Goal: Information Seeking & Learning: Learn about a topic

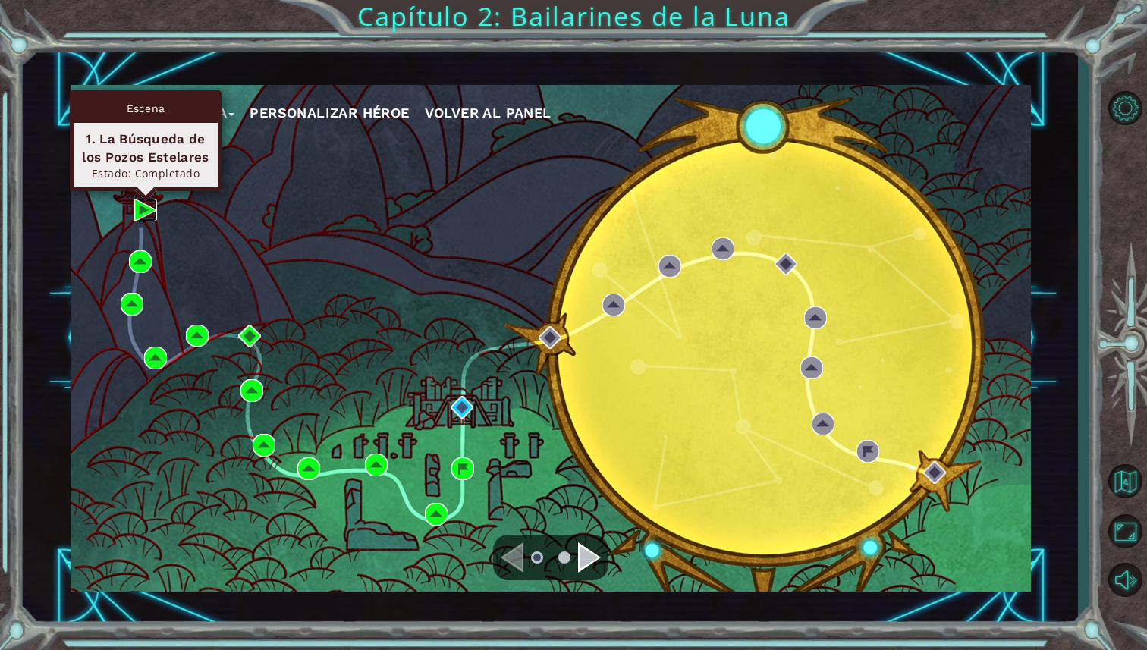
click at [144, 209] on img at bounding box center [145, 210] width 23 height 23
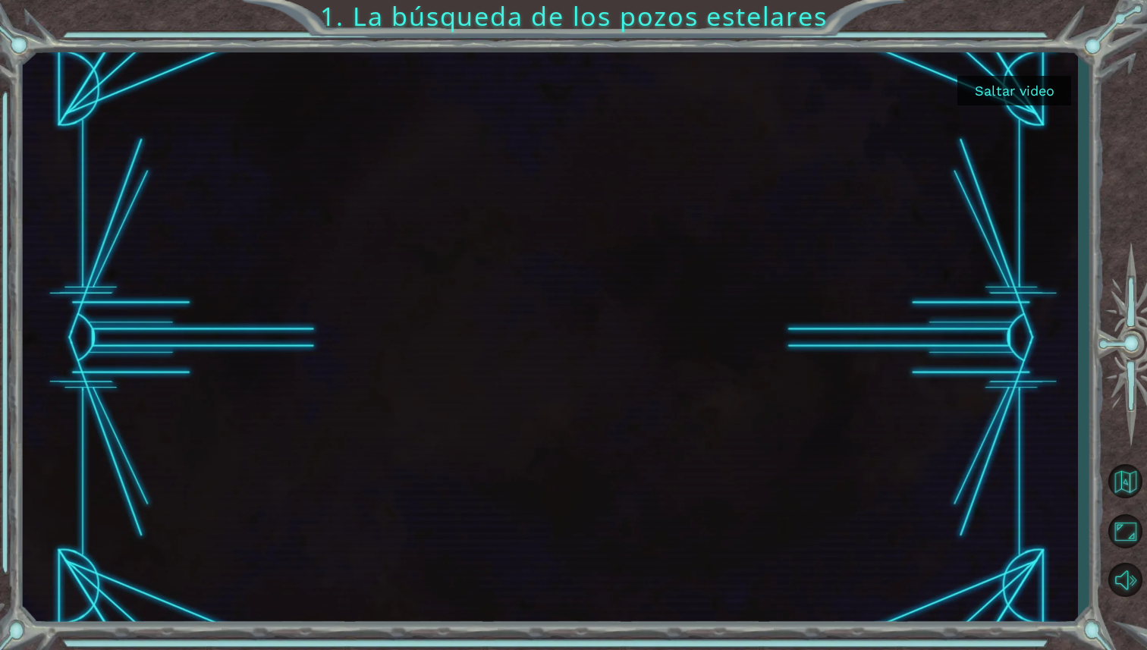
click at [1025, 77] on button "Saltar video" at bounding box center [1014, 91] width 114 height 30
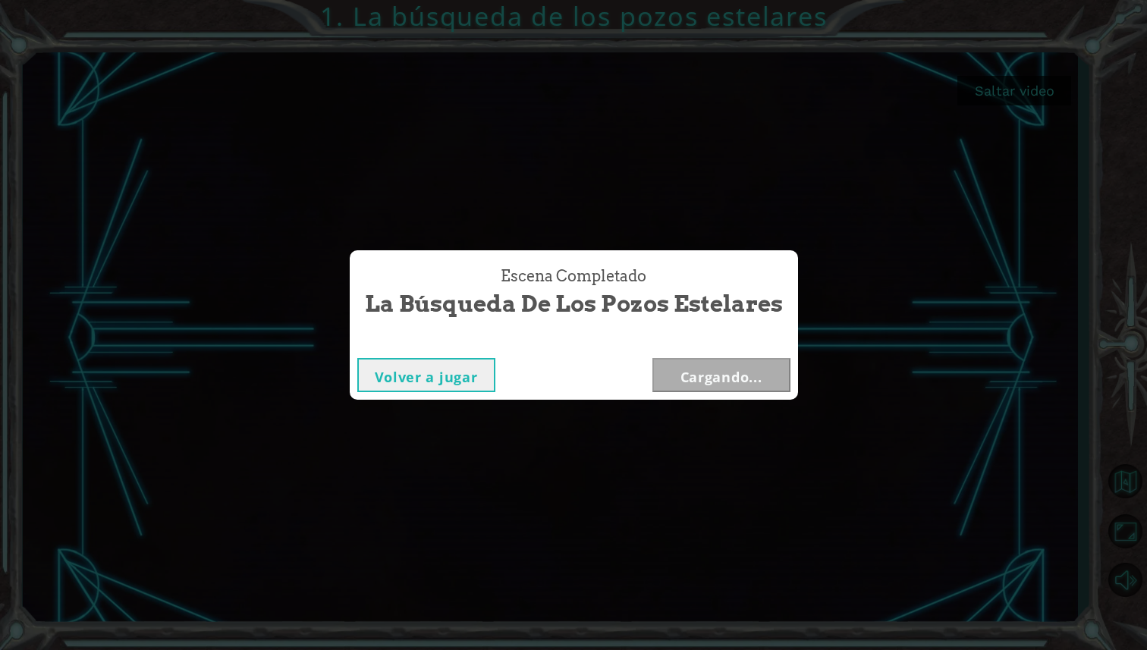
click at [1025, 87] on div "Escena Completado La búsqueda de los pozos estelares Volver a jugar Cargando..." at bounding box center [573, 325] width 1147 height 650
click at [749, 367] on button "Siguiente" at bounding box center [721, 375] width 138 height 34
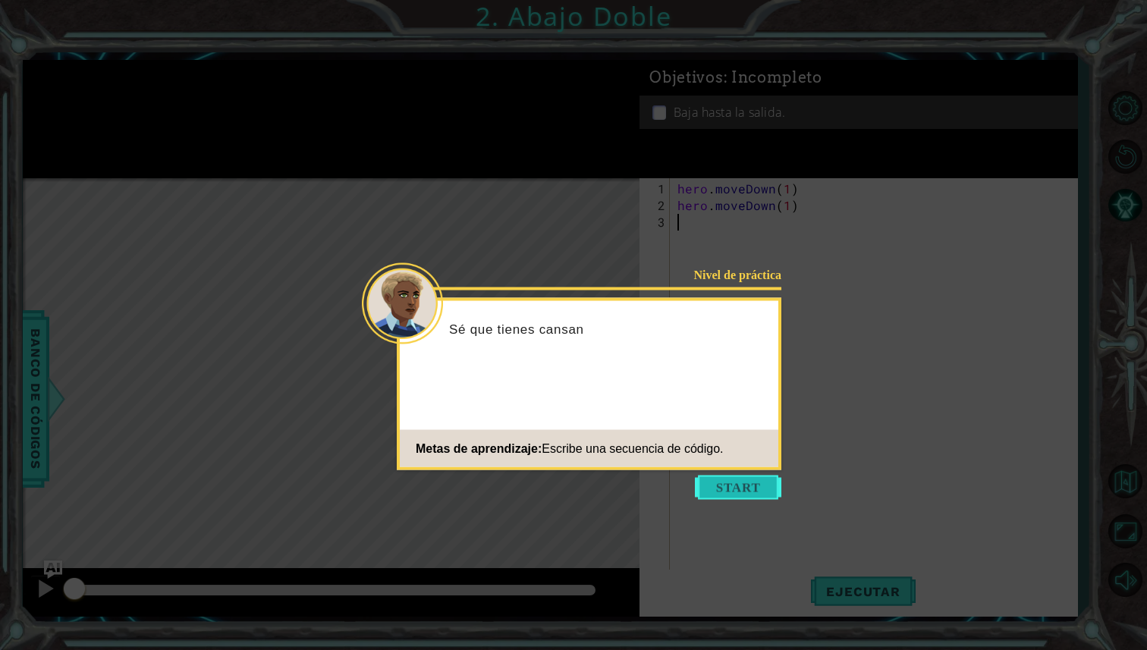
click at [755, 495] on button "Start" at bounding box center [738, 488] width 86 height 24
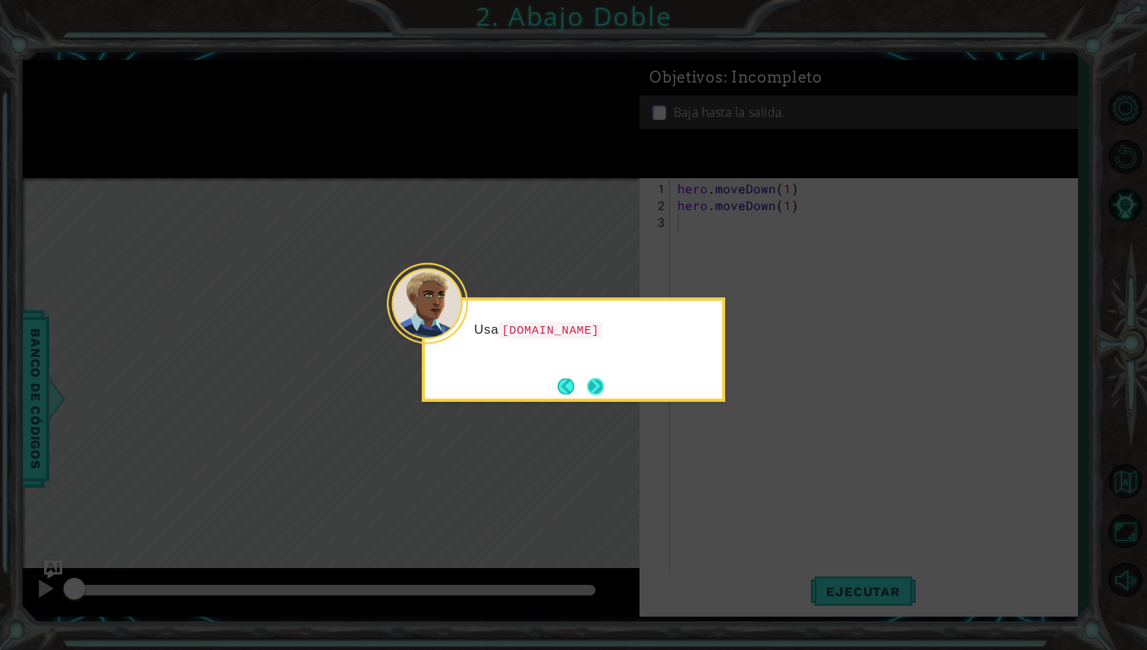
click at [603, 390] on button "Next" at bounding box center [595, 386] width 17 height 17
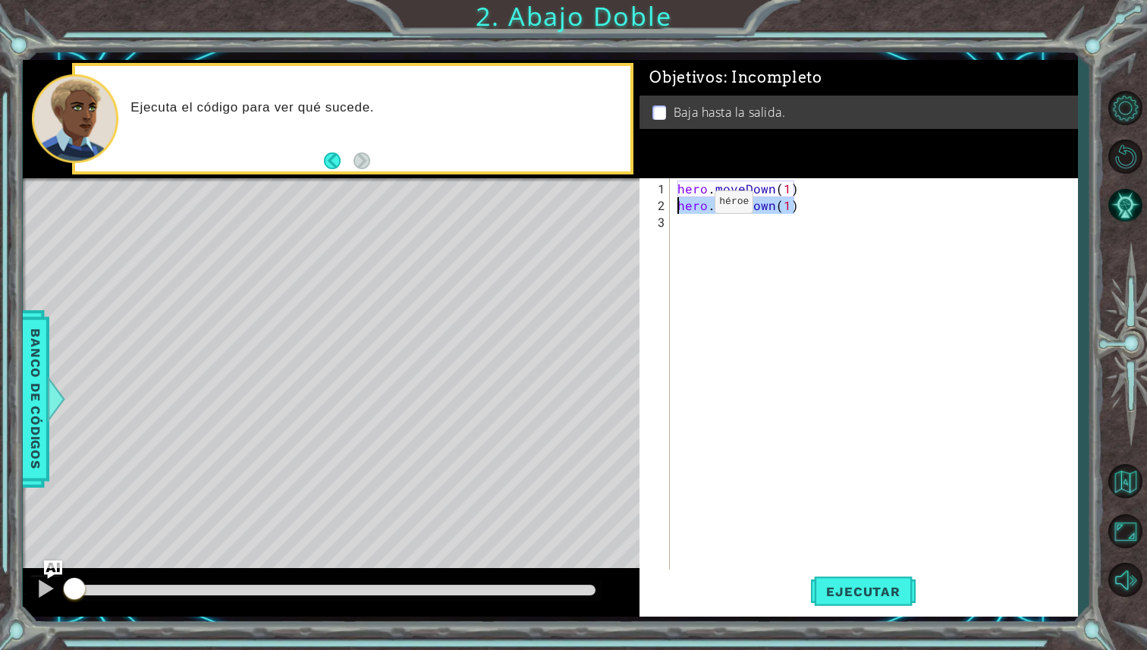
click at [589, 208] on div "1 ההההההההההההההההההההההההההההההההההההההההההההההההההההההההההההההההההההההההההההה…" at bounding box center [550, 338] width 1055 height 557
type textarea "hero.moveDown(1)"
click at [787, 194] on div "hero . moveDown ( 1 )" at bounding box center [877, 398] width 407 height 434
type textarea "hero.moveDown(2)"
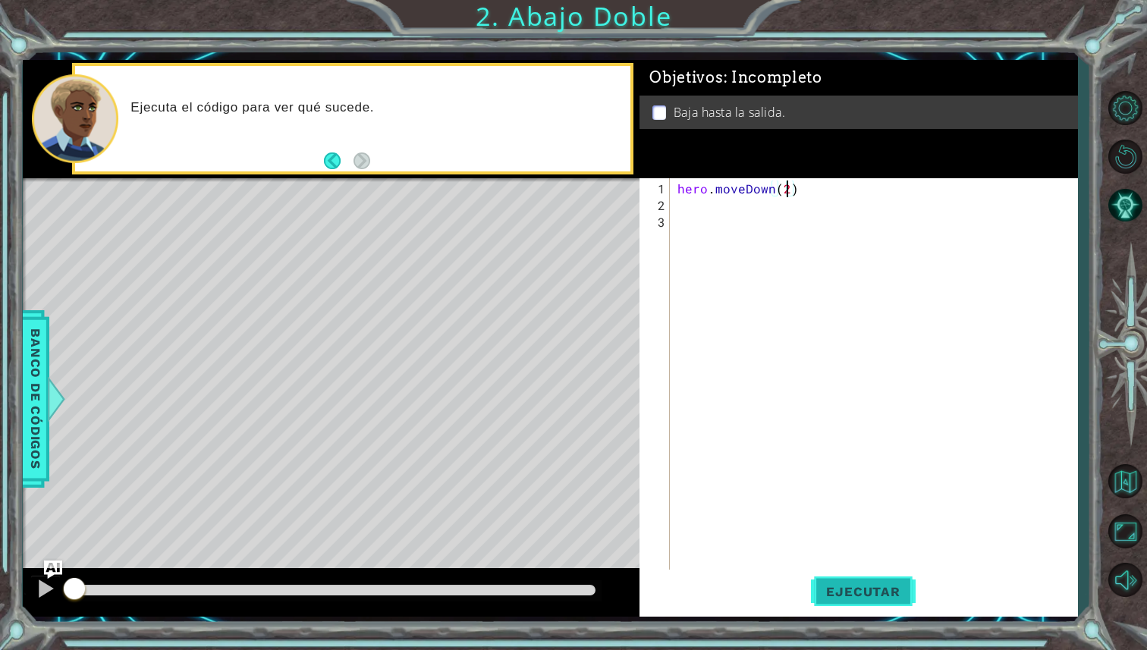
click at [855, 604] on button "Ejecutar" at bounding box center [863, 592] width 104 height 44
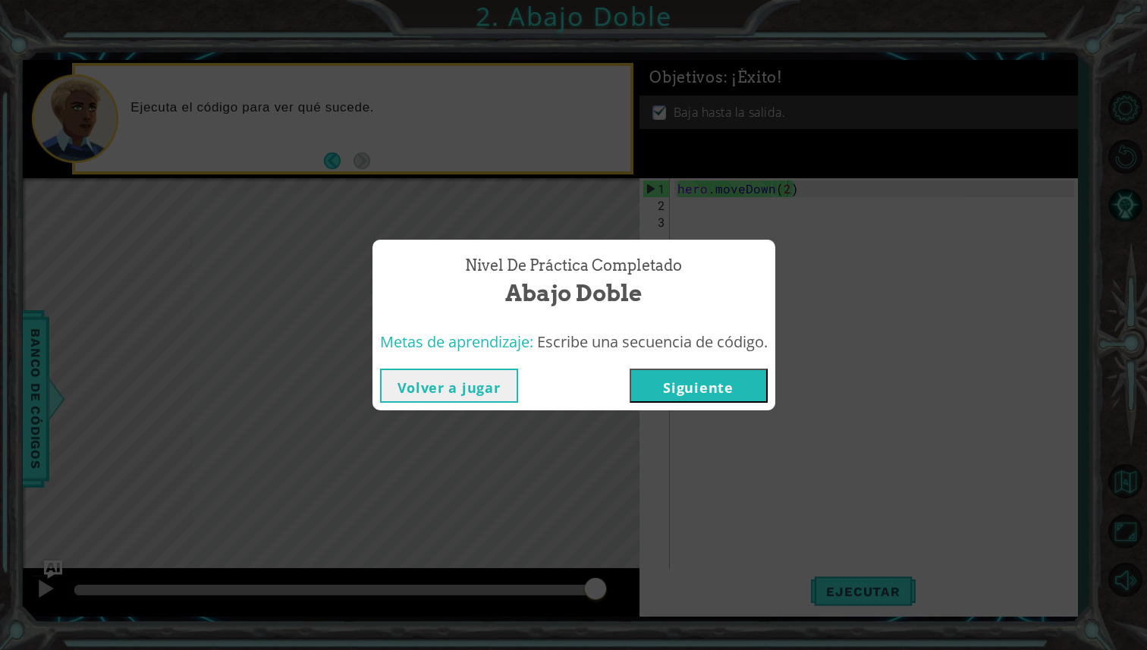
click at [698, 372] on button "Siguiente" at bounding box center [699, 386] width 138 height 34
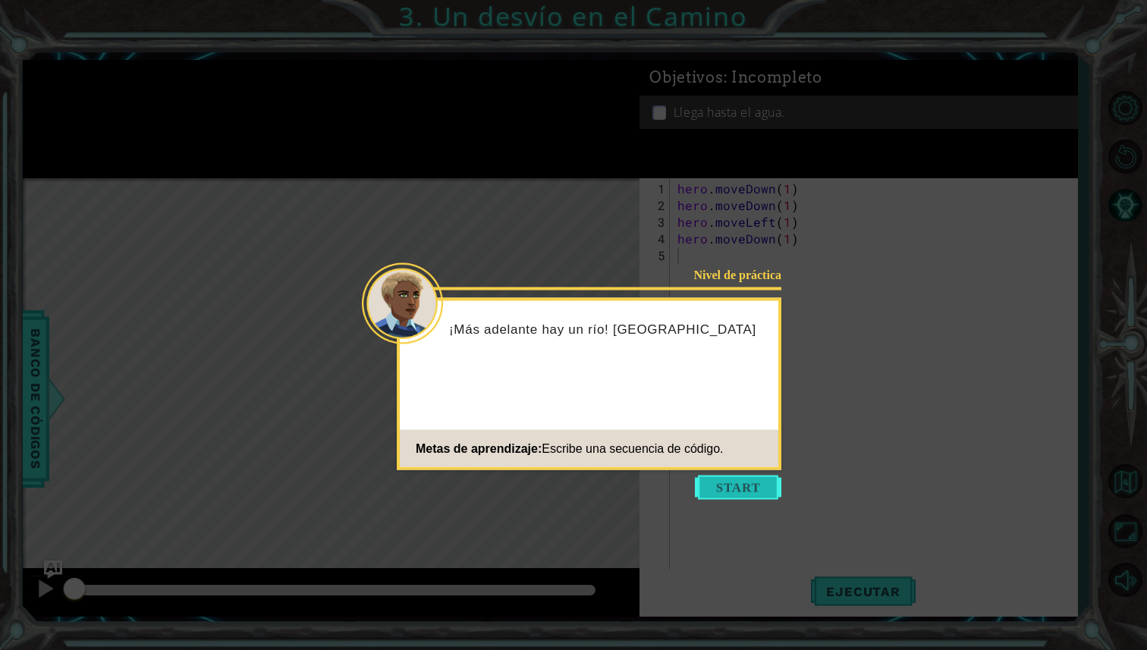
click at [746, 491] on button "Start" at bounding box center [738, 488] width 86 height 24
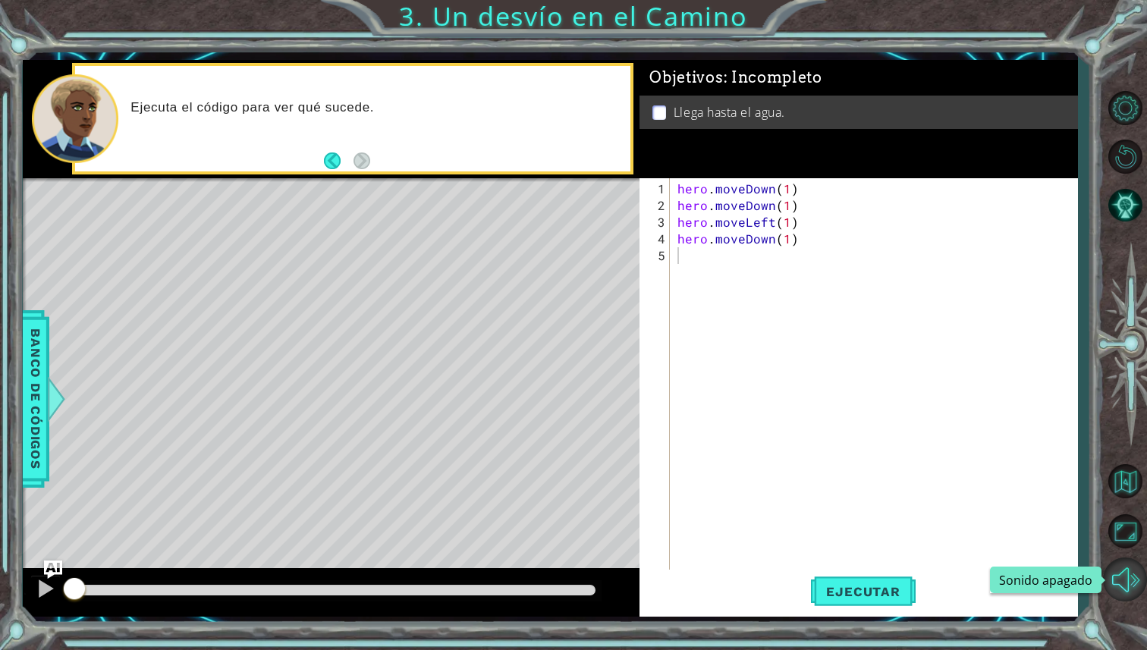
click at [1144, 599] on button "Sonido apagado" at bounding box center [1125, 579] width 44 height 44
click at [899, 570] on button "Ejecutar" at bounding box center [863, 592] width 104 height 44
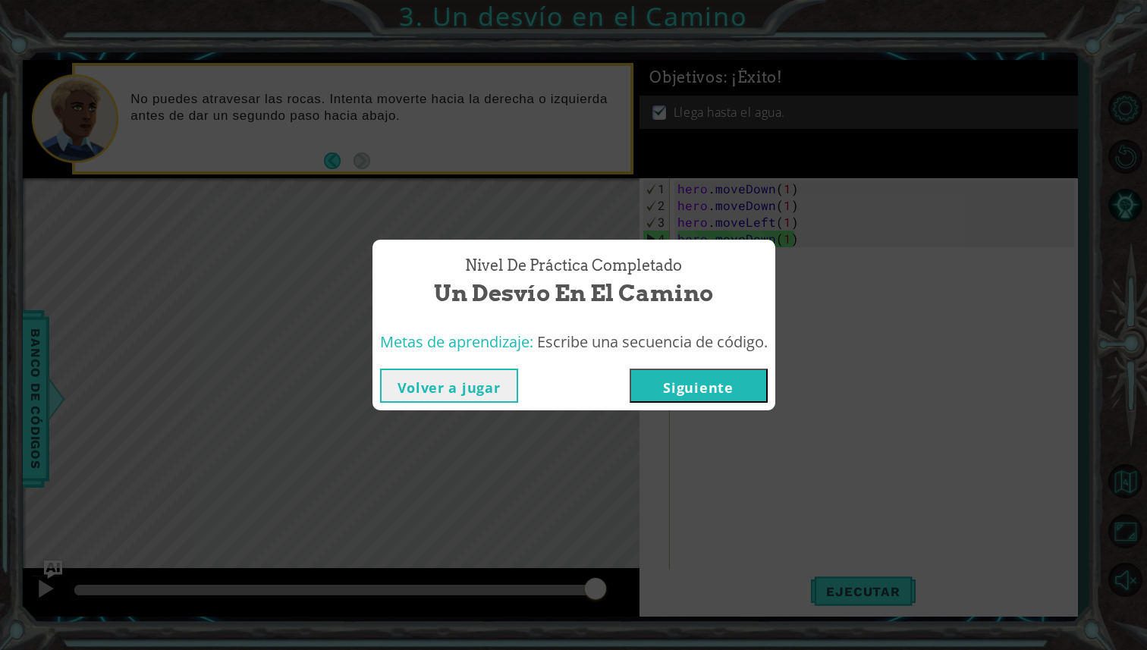
click at [691, 380] on button "Siguiente" at bounding box center [699, 386] width 138 height 34
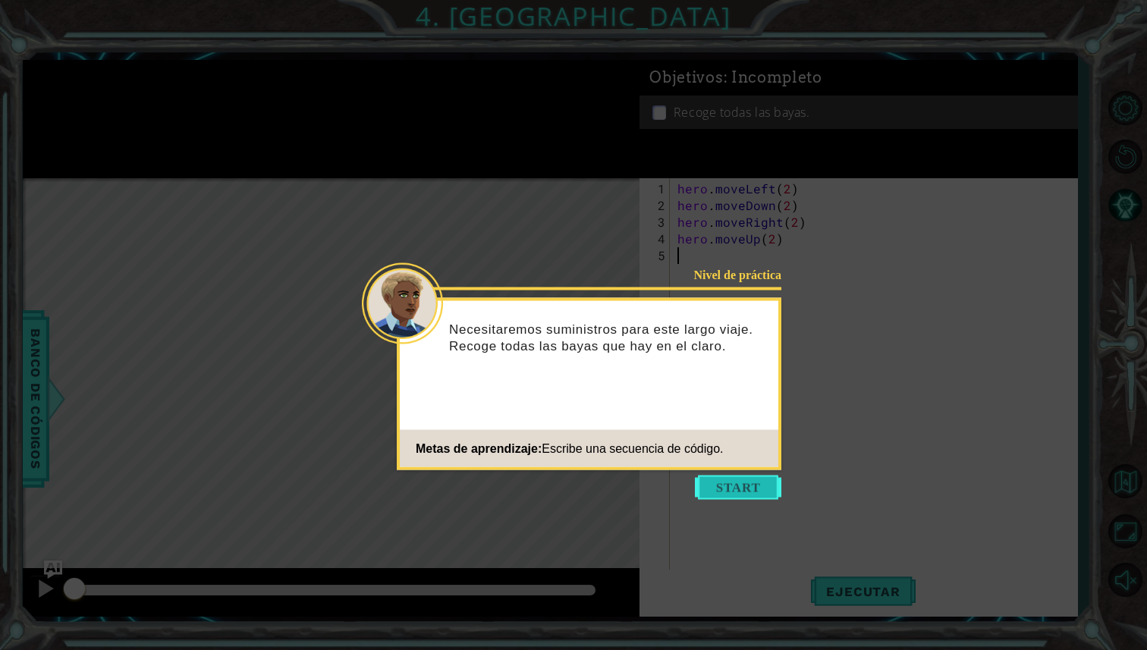
click at [762, 489] on button "Start" at bounding box center [738, 488] width 86 height 24
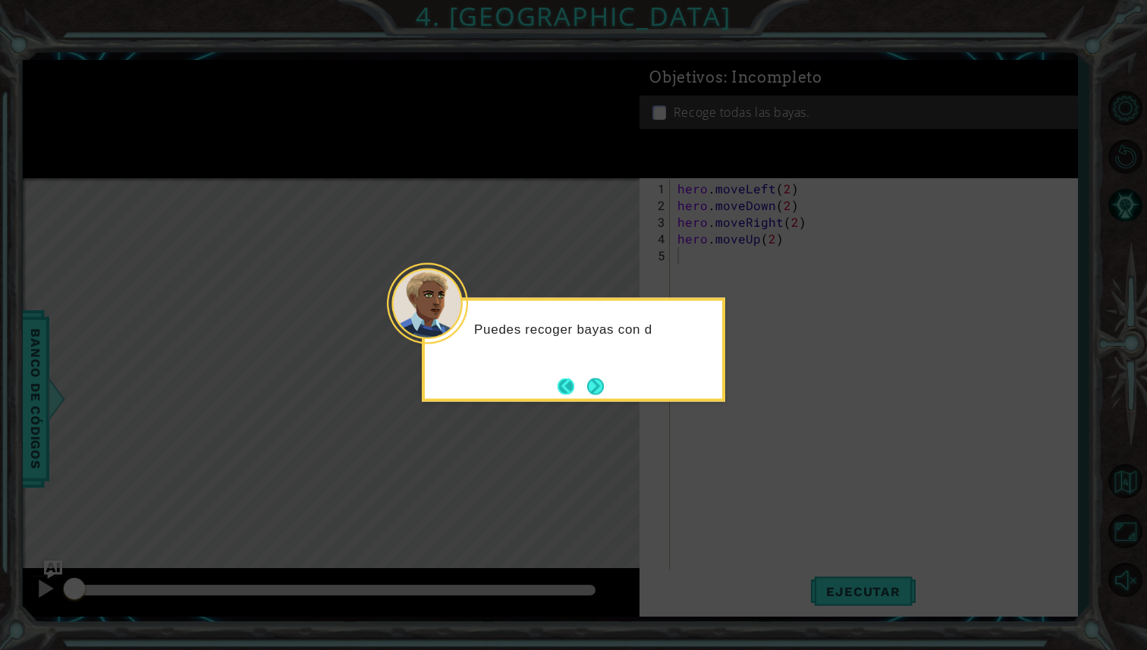
click at [580, 379] on button "Back" at bounding box center [572, 386] width 30 height 17
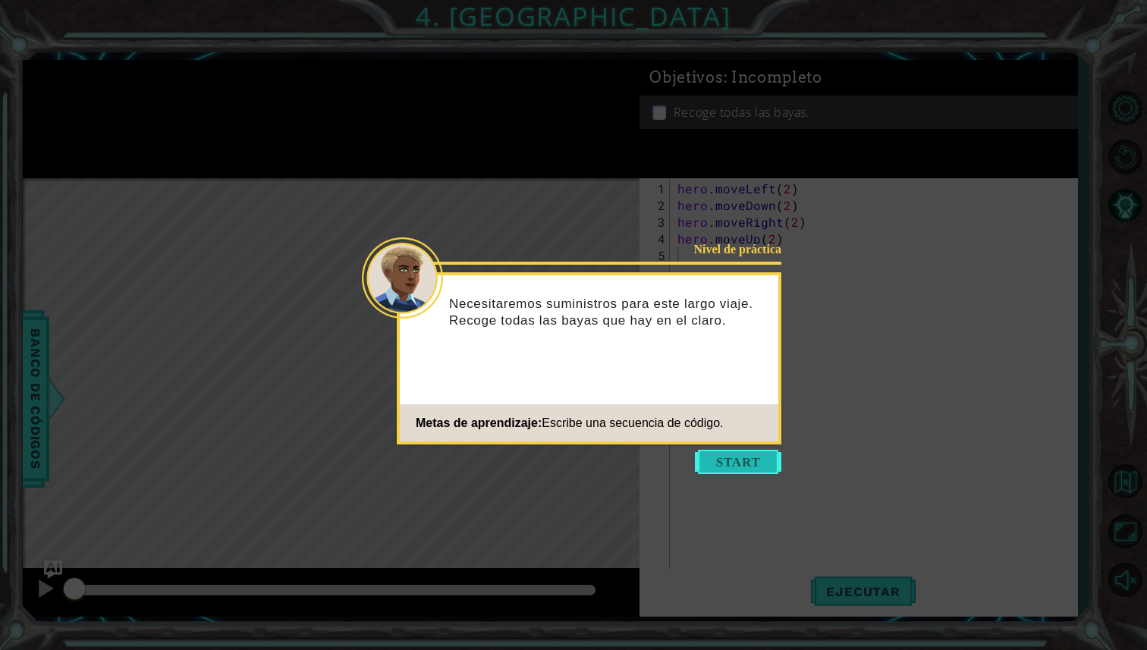
click at [761, 471] on button "Start" at bounding box center [738, 462] width 86 height 24
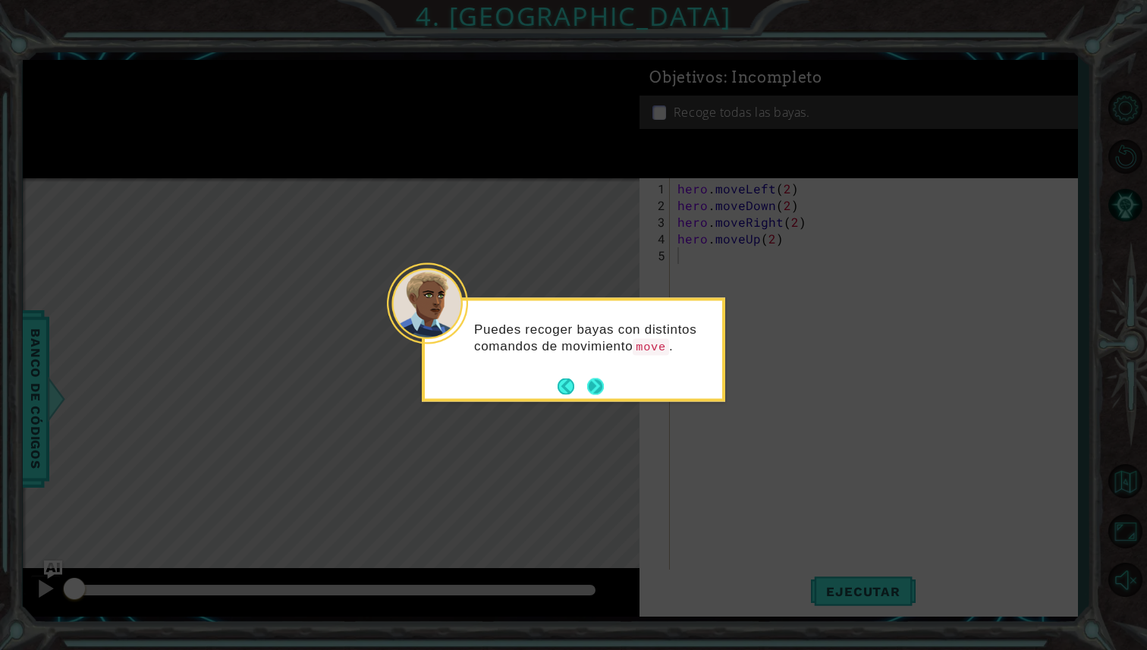
click at [604, 391] on button "Next" at bounding box center [595, 386] width 17 height 17
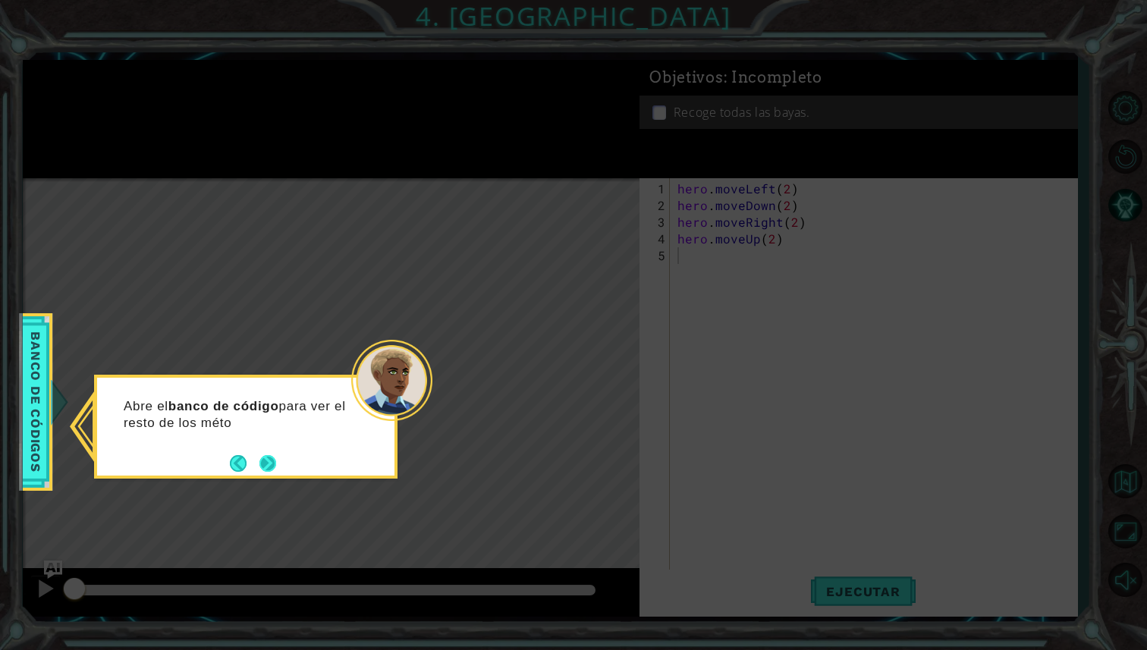
click at [275, 468] on button "Next" at bounding box center [267, 463] width 17 height 17
click at [274, 472] on button "Next" at bounding box center [267, 463] width 17 height 17
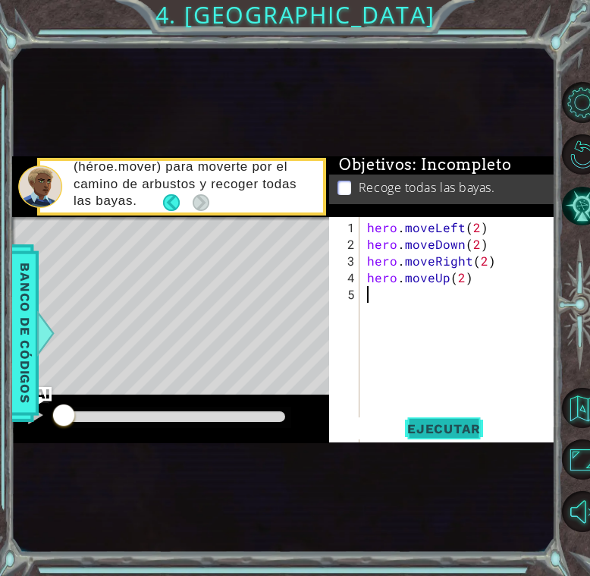
click at [438, 427] on span "Ejecutar" at bounding box center [444, 428] width 104 height 15
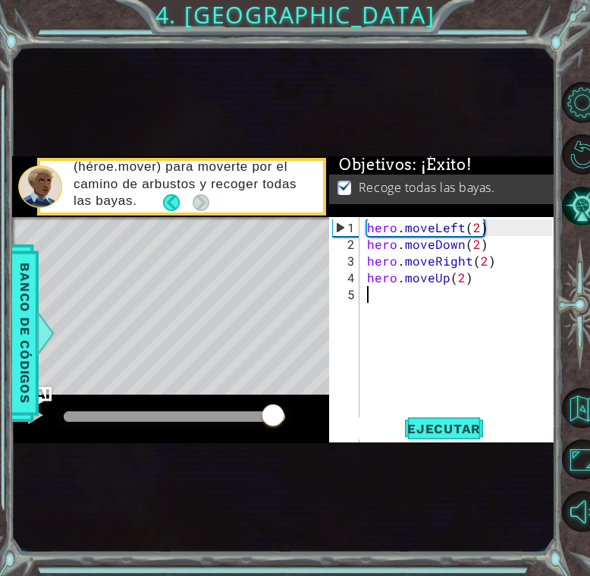
click at [272, 416] on div at bounding box center [174, 416] width 221 height 11
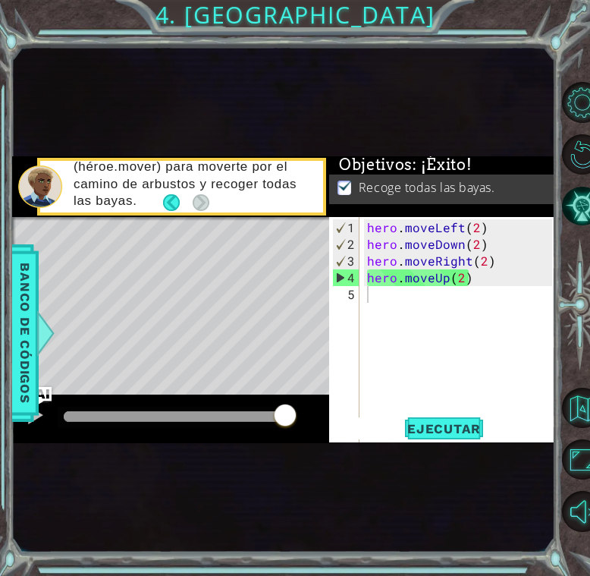
drag, startPoint x: 277, startPoint y: 423, endPoint x: 295, endPoint y: 429, distance: 19.2
click at [295, 429] on body "1 ההההההההההההההההההההההההההההההההההההההההההההההההההההההההההההההההההההההההההההה…" at bounding box center [295, 288] width 590 height 576
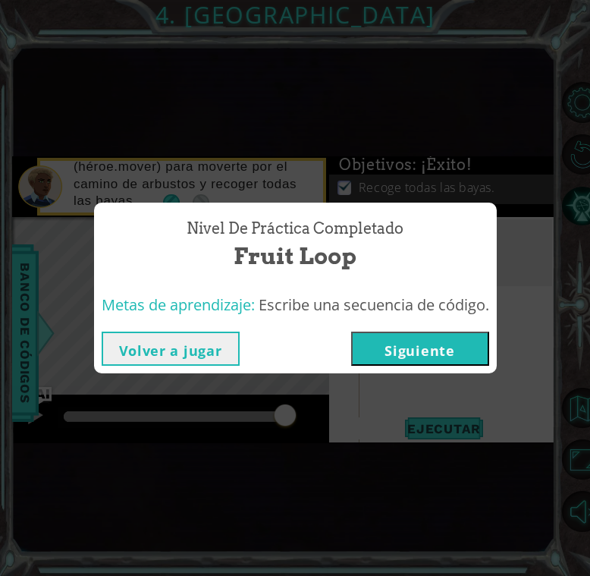
click at [420, 343] on button "Siguiente" at bounding box center [420, 348] width 138 height 34
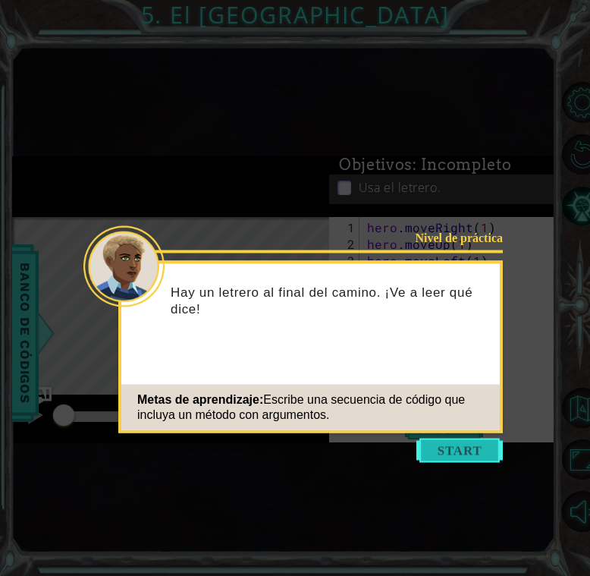
click at [431, 444] on button "Start" at bounding box center [459, 450] width 86 height 24
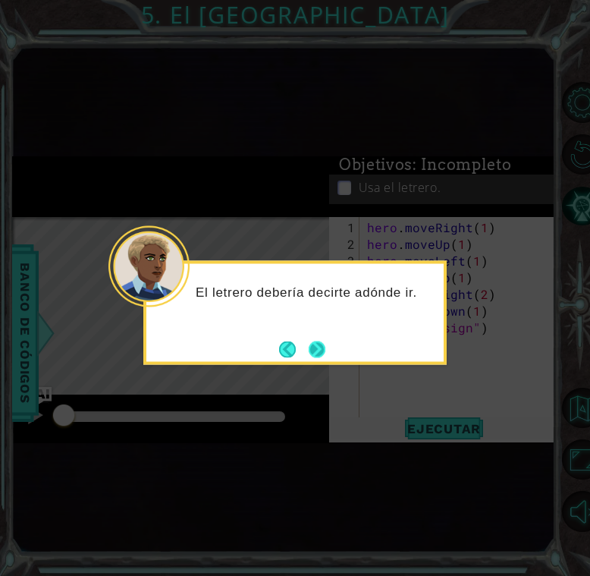
click at [323, 350] on button "Next" at bounding box center [317, 349] width 17 height 17
click at [322, 350] on button "Next" at bounding box center [317, 349] width 17 height 17
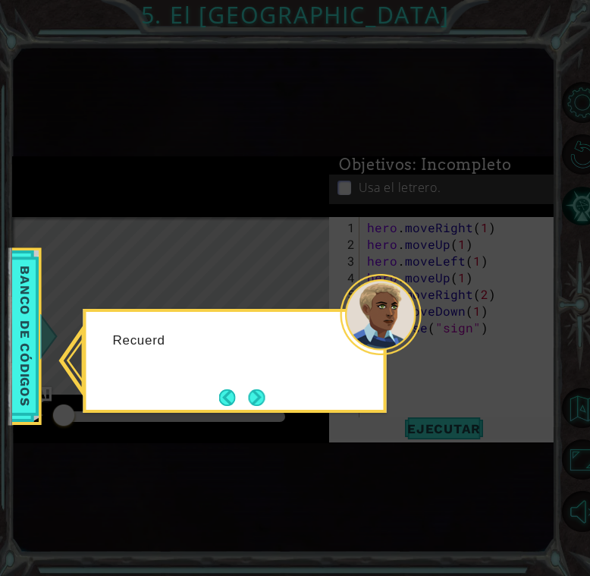
click at [322, 350] on div "Recuerd" at bounding box center [234, 348] width 297 height 60
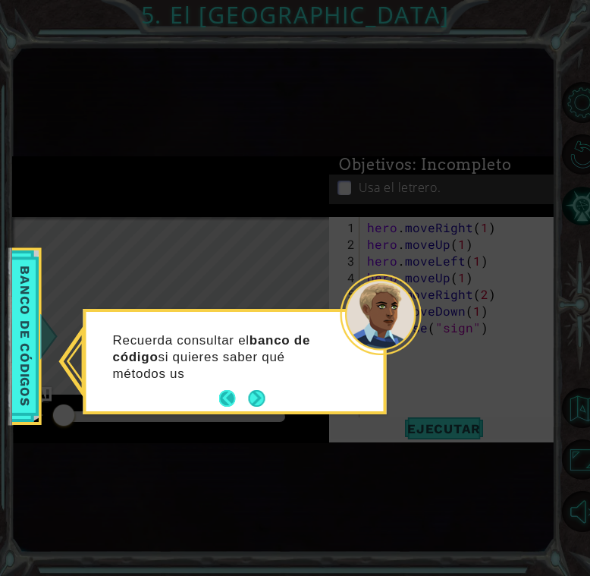
click at [237, 394] on button "Back" at bounding box center [234, 398] width 30 height 17
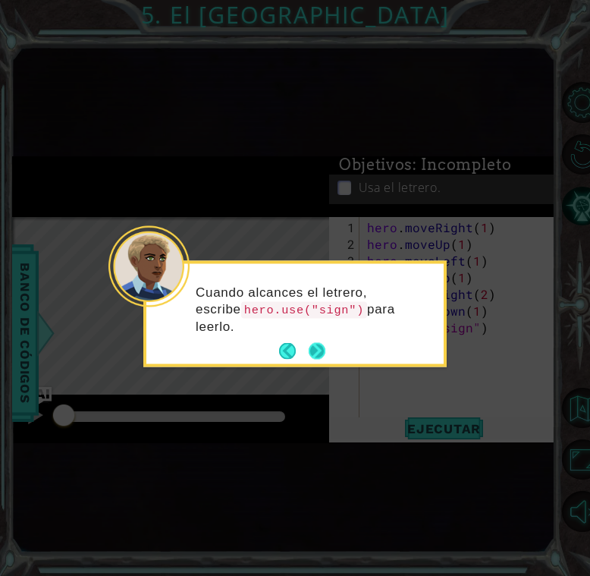
click at [317, 348] on button "Next" at bounding box center [317, 351] width 17 height 17
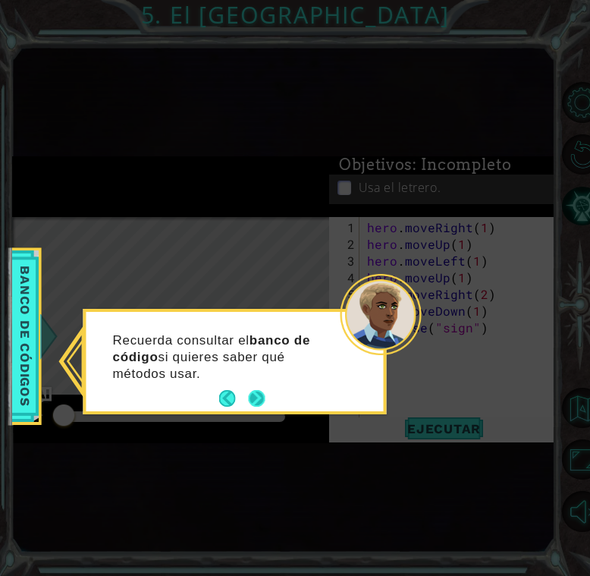
click at [265, 404] on button "Next" at bounding box center [257, 398] width 17 height 17
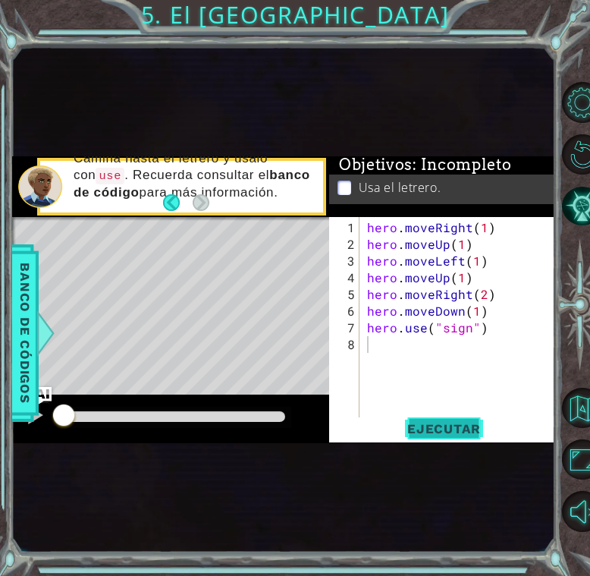
click at [429, 424] on span "Ejecutar" at bounding box center [444, 428] width 104 height 15
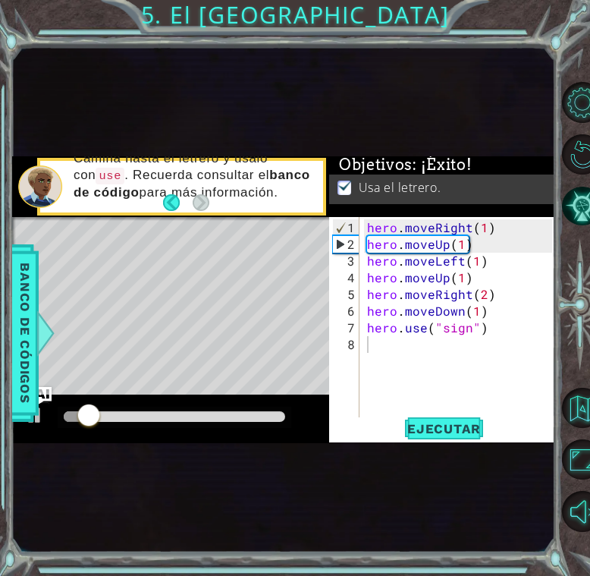
click at [292, 419] on div at bounding box center [170, 418] width 317 height 49
click at [280, 419] on div at bounding box center [174, 416] width 221 height 11
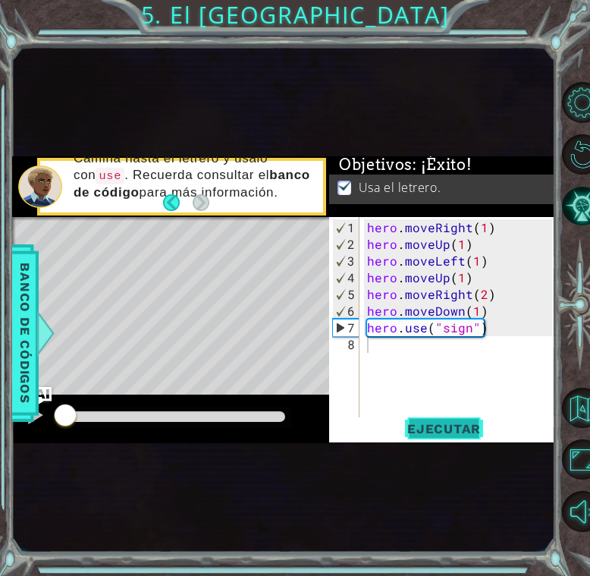
click at [453, 420] on button "Ejecutar" at bounding box center [444, 428] width 104 height 23
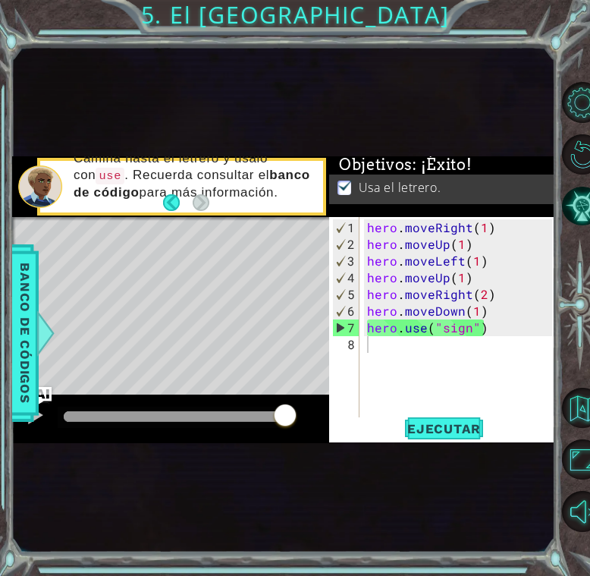
drag, startPoint x: 158, startPoint y: 414, endPoint x: 292, endPoint y: 414, distance: 134.3
click at [292, 414] on body "1 ההההההההההההההההההההההההההההההההההההההההההההההההההההההההההההההההההההההההההההה…" at bounding box center [295, 288] width 590 height 576
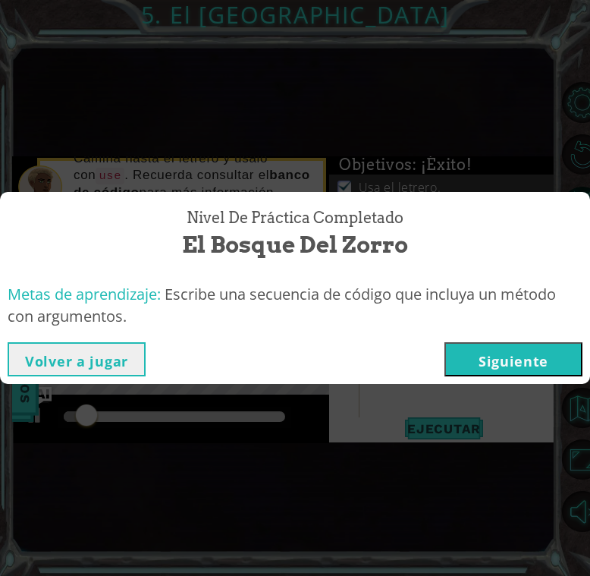
click at [501, 370] on button "Siguiente" at bounding box center [513, 359] width 138 height 34
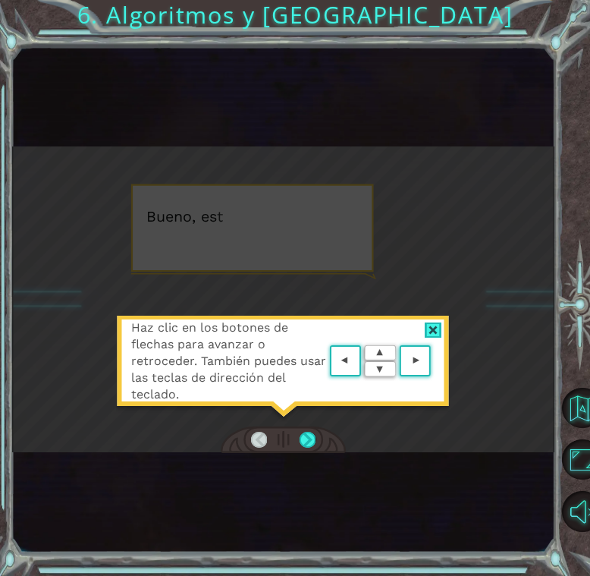
click at [438, 333] on div at bounding box center [433, 330] width 17 height 16
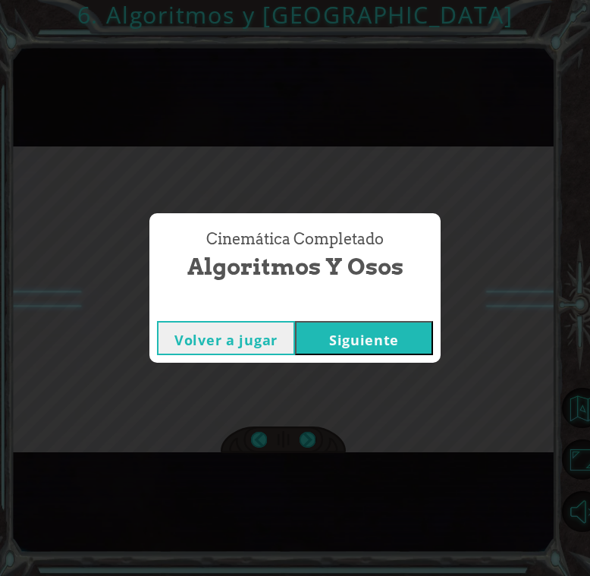
click at [334, 339] on button "Siguiente" at bounding box center [364, 338] width 138 height 34
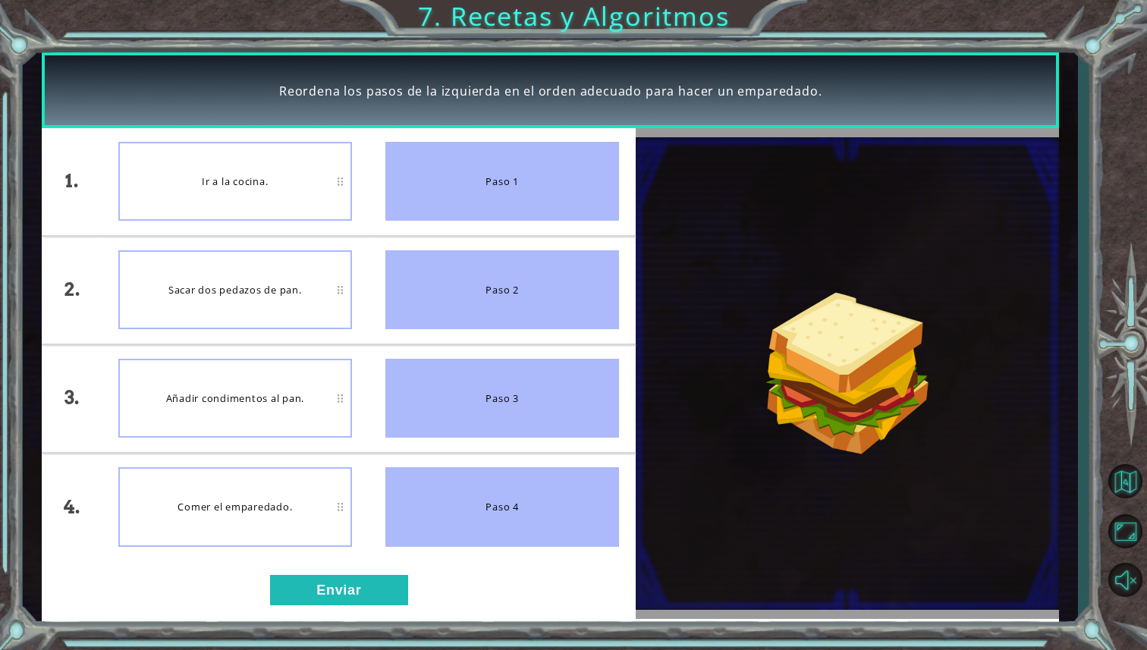
click at [755, 196] on img at bounding box center [847, 373] width 423 height 472
click at [292, 583] on button "Enviar" at bounding box center [339, 590] width 138 height 30
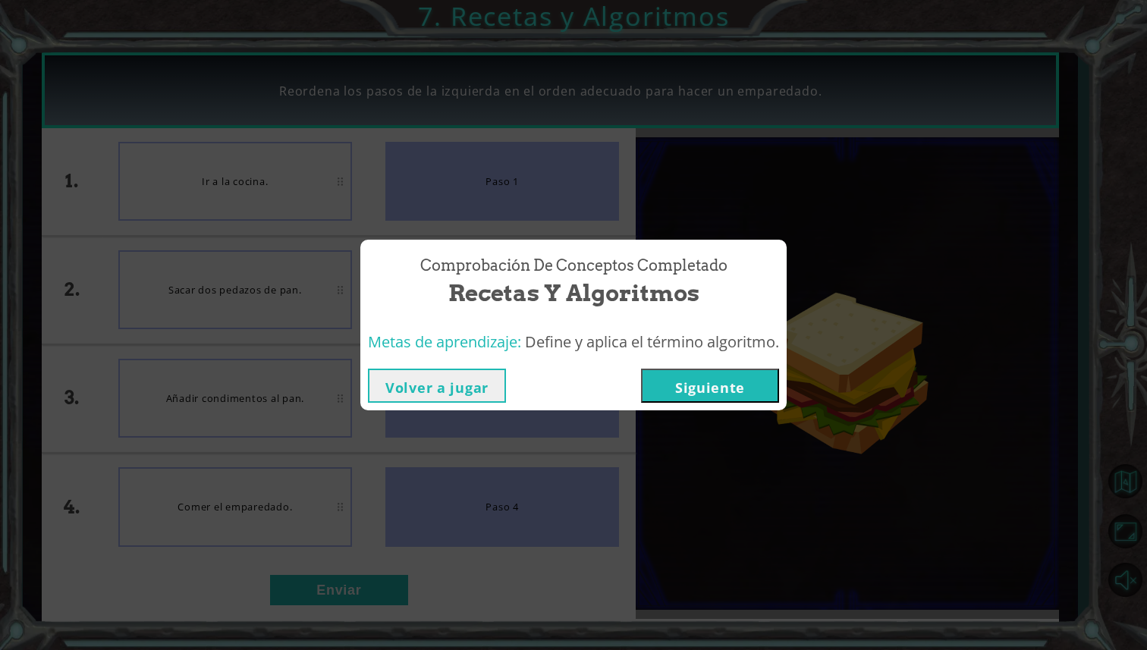
click at [681, 385] on button "Siguiente" at bounding box center [710, 386] width 138 height 34
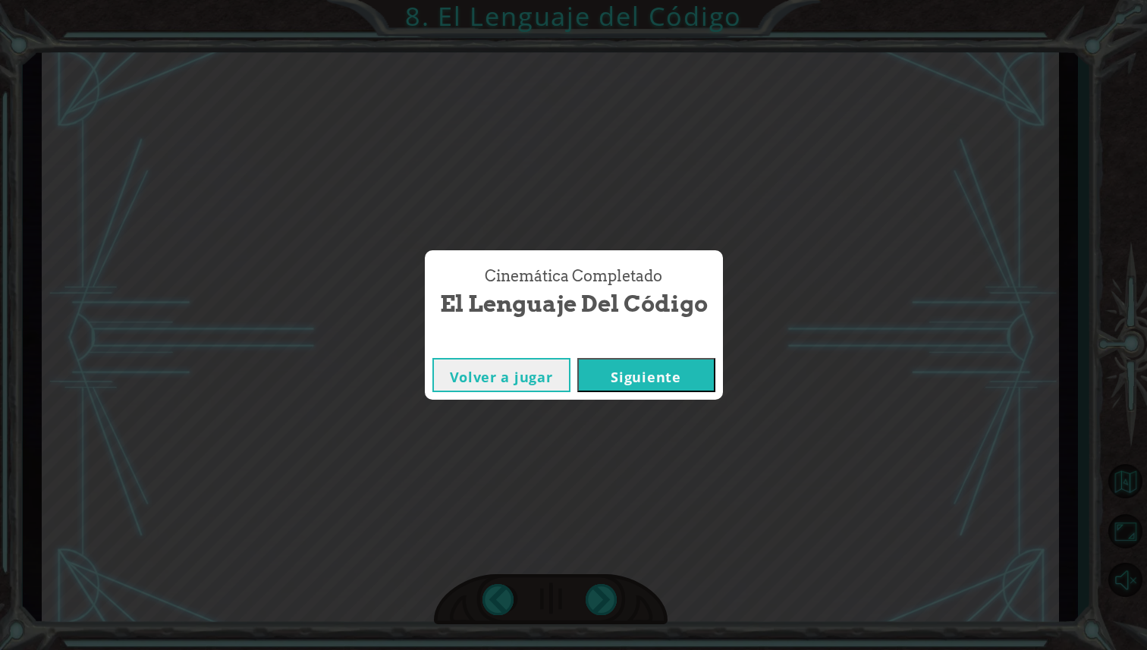
click at [681, 385] on button "Siguiente" at bounding box center [646, 375] width 138 height 34
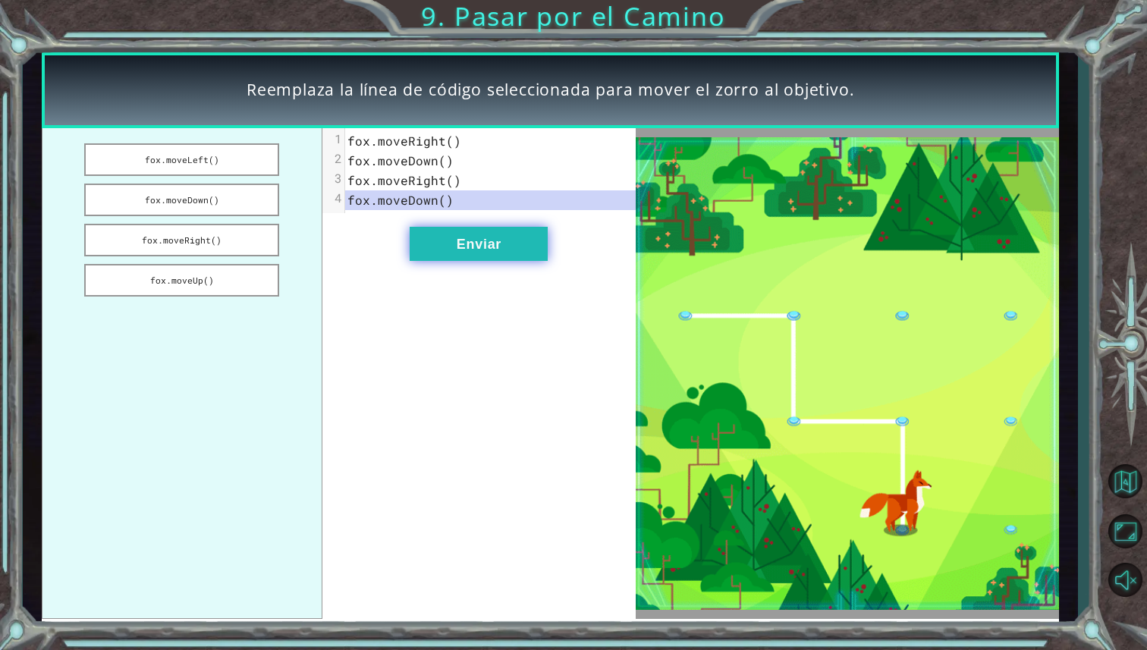
click at [427, 250] on button "Enviar" at bounding box center [479, 244] width 138 height 34
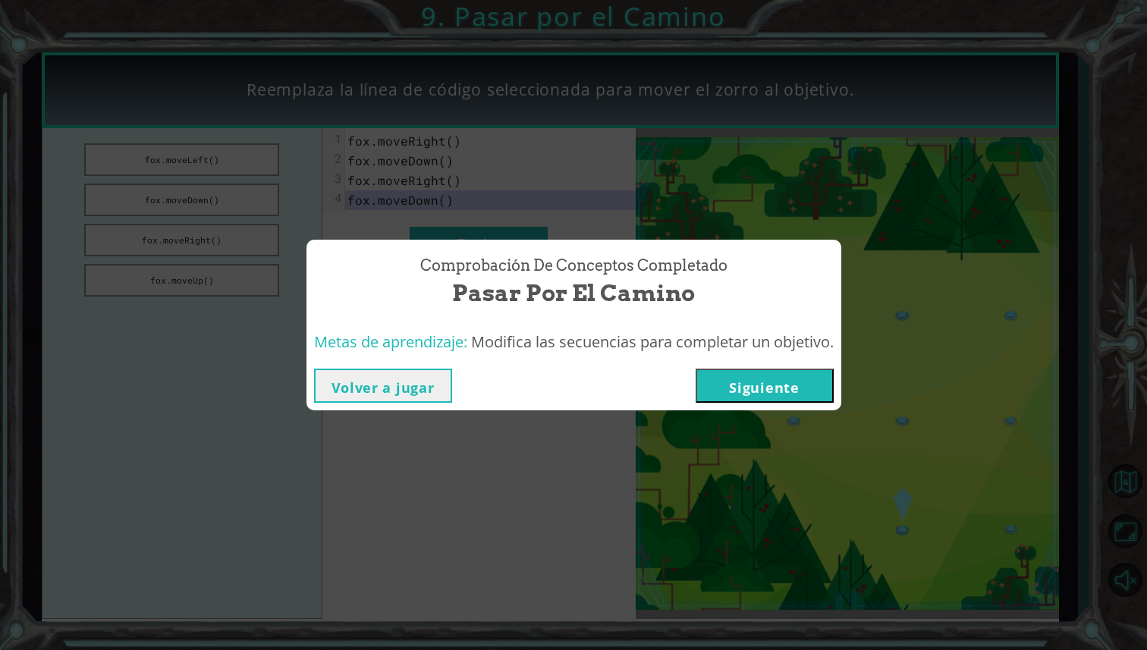
click at [741, 398] on button "Siguiente" at bounding box center [765, 386] width 138 height 34
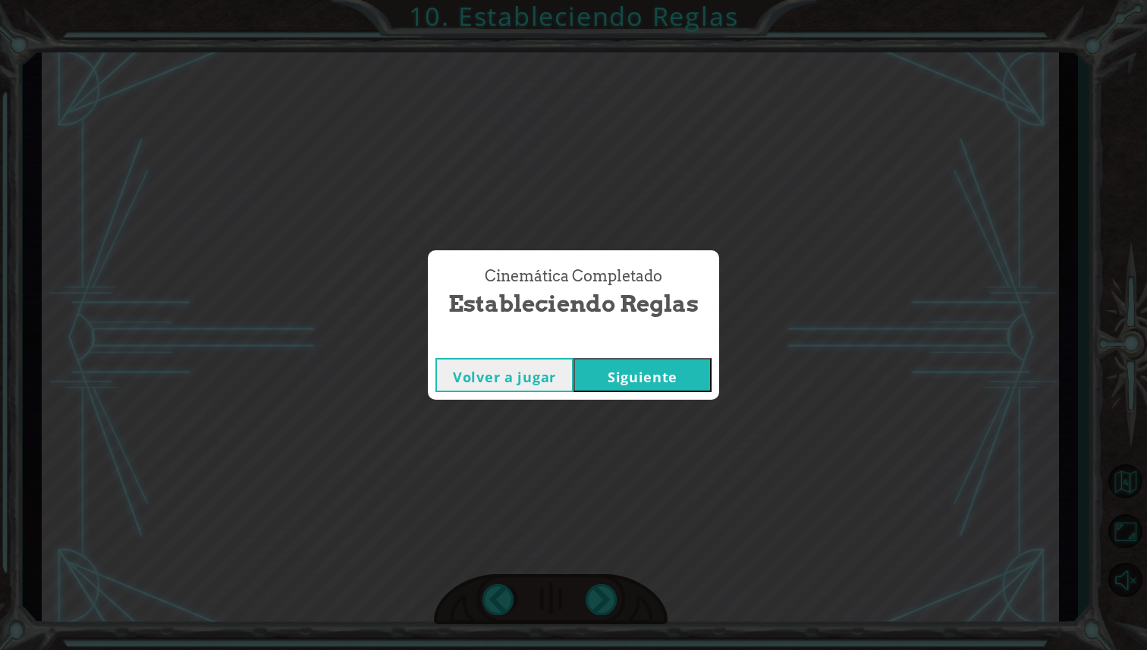
click at [677, 382] on button "Siguiente" at bounding box center [642, 375] width 138 height 34
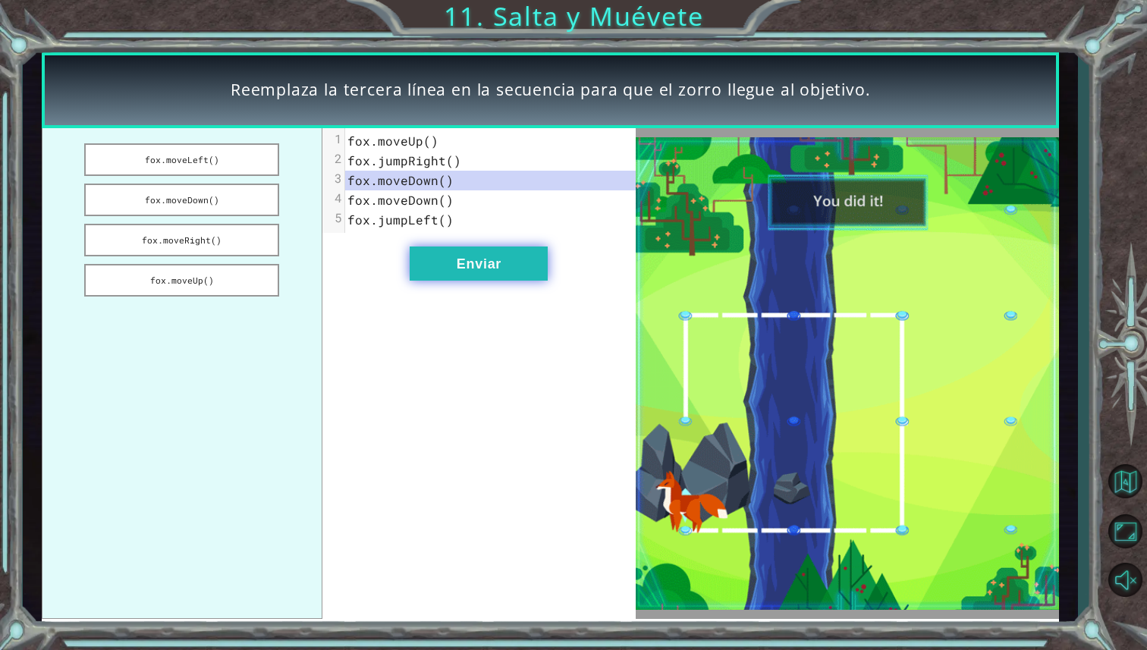
click at [520, 270] on button "Enviar" at bounding box center [479, 264] width 138 height 34
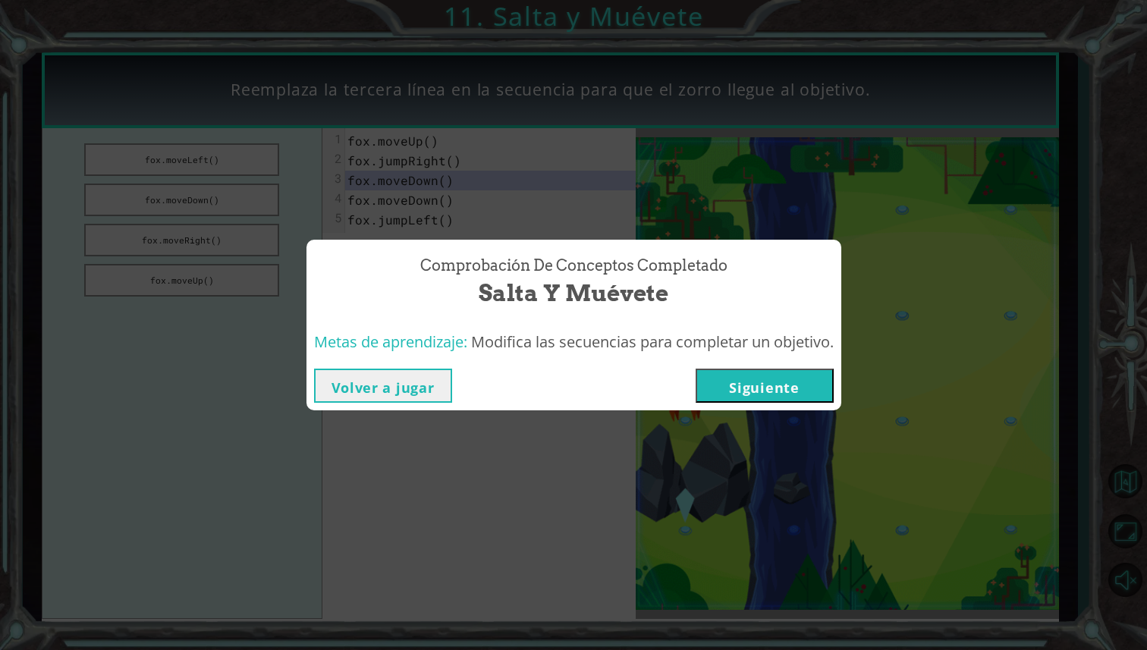
click at [424, 378] on button "Volver a jugar" at bounding box center [383, 386] width 138 height 34
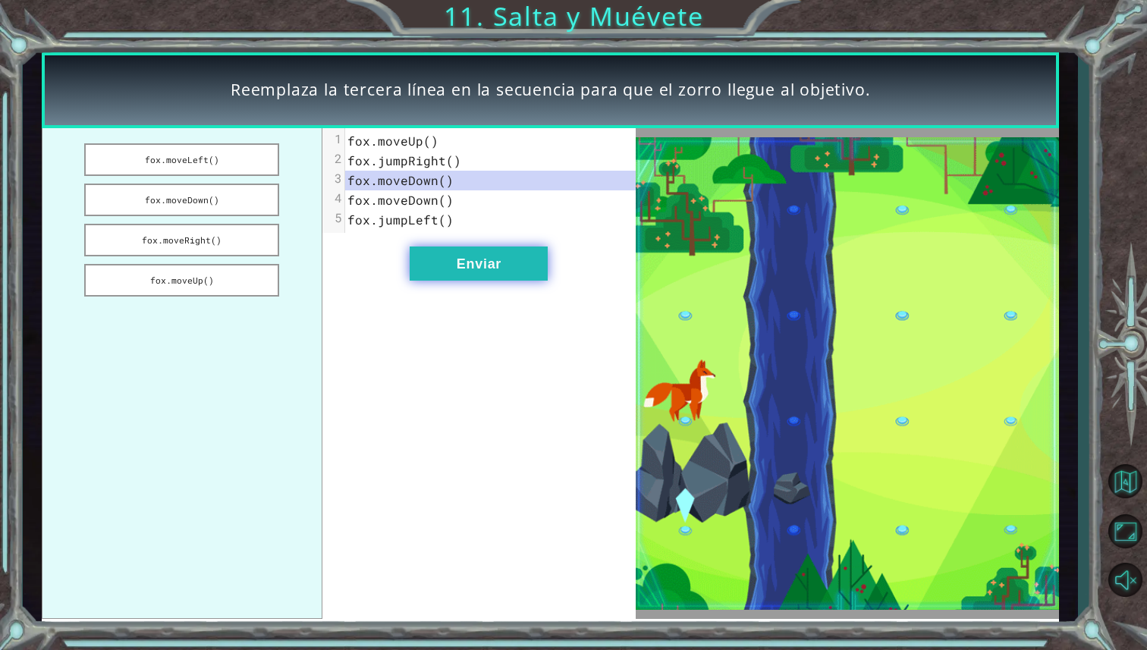
click at [456, 272] on button "Enviar" at bounding box center [479, 264] width 138 height 34
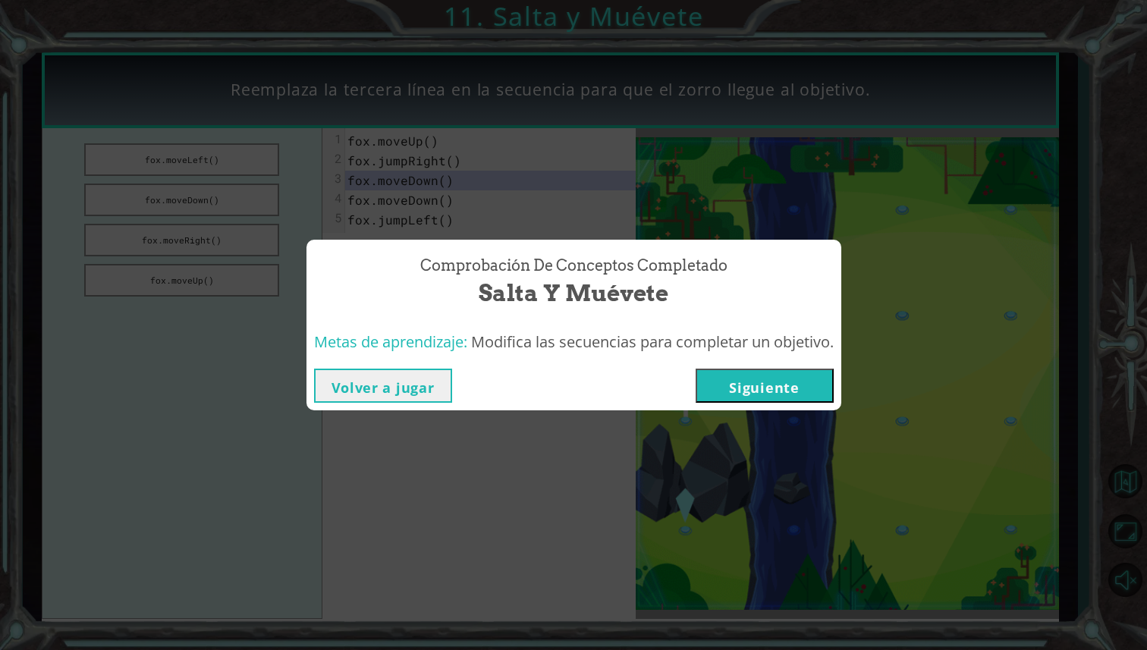
click at [762, 385] on button "Siguiente" at bounding box center [765, 386] width 138 height 34
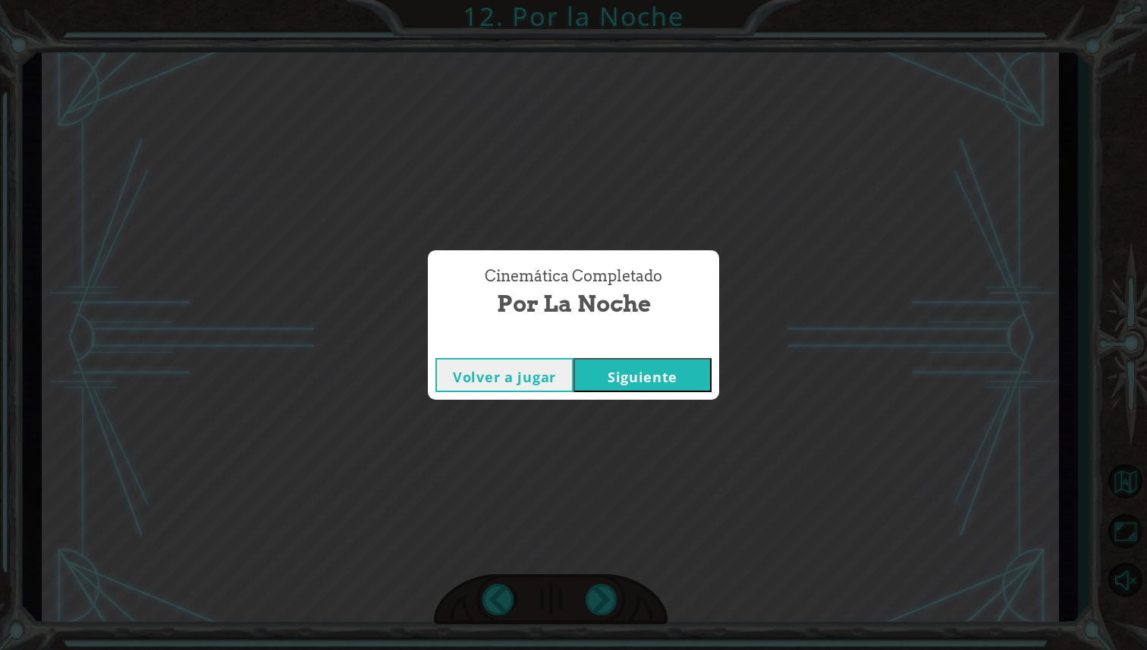
click at [689, 387] on button "Siguiente" at bounding box center [642, 375] width 138 height 34
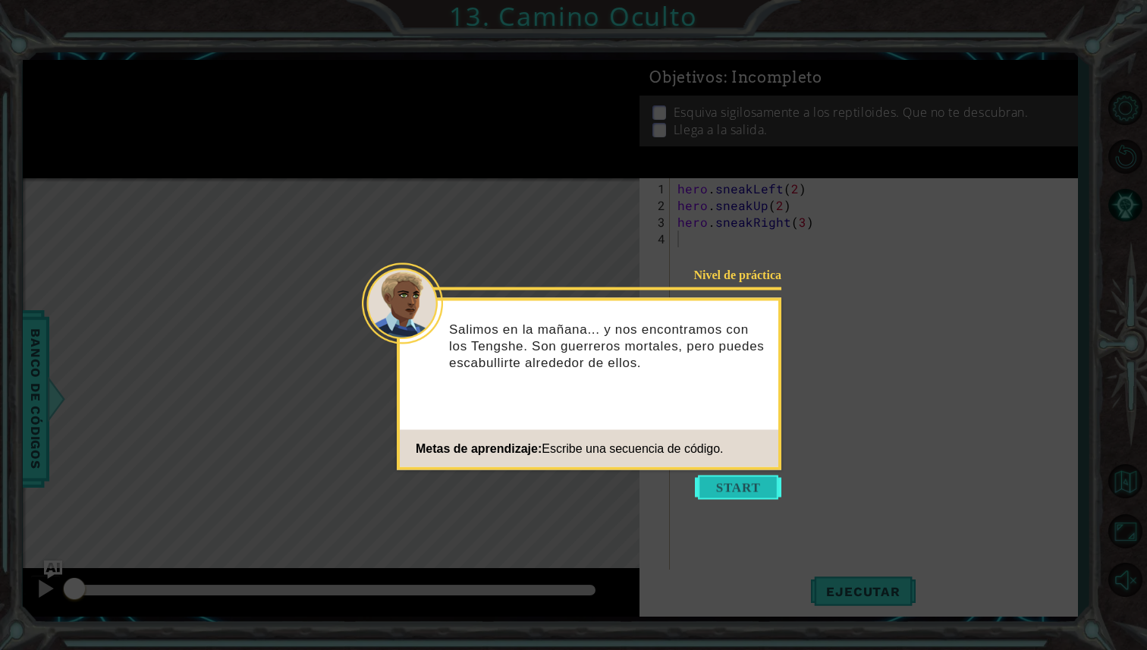
click at [720, 478] on button "Start" at bounding box center [738, 488] width 86 height 24
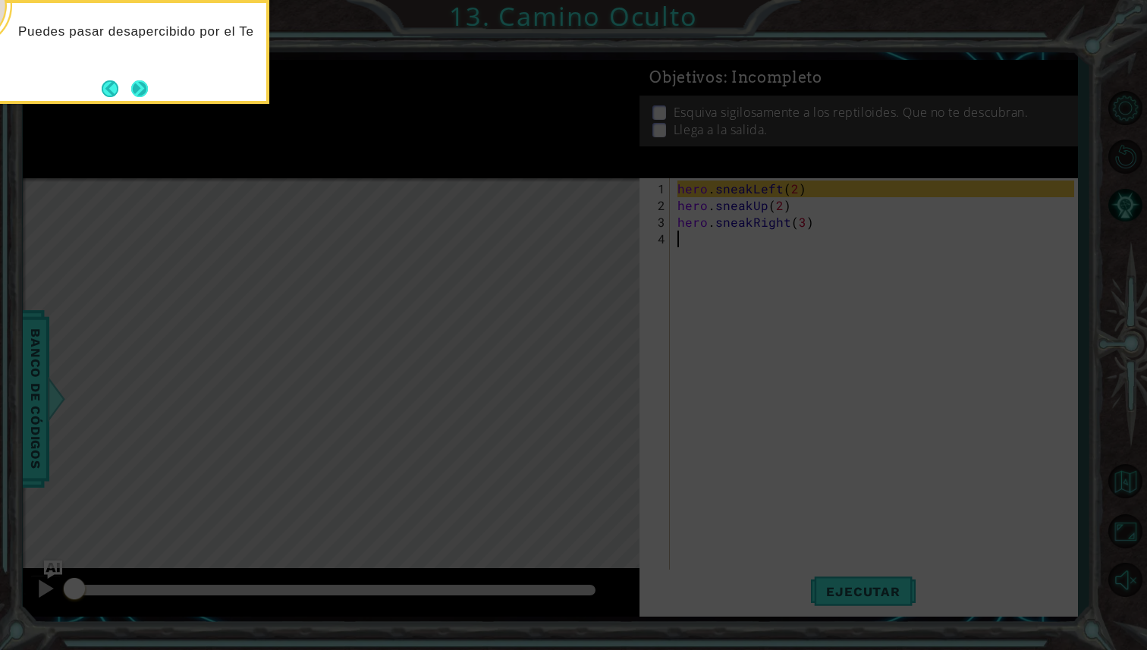
click at [142, 92] on button "Next" at bounding box center [139, 88] width 17 height 17
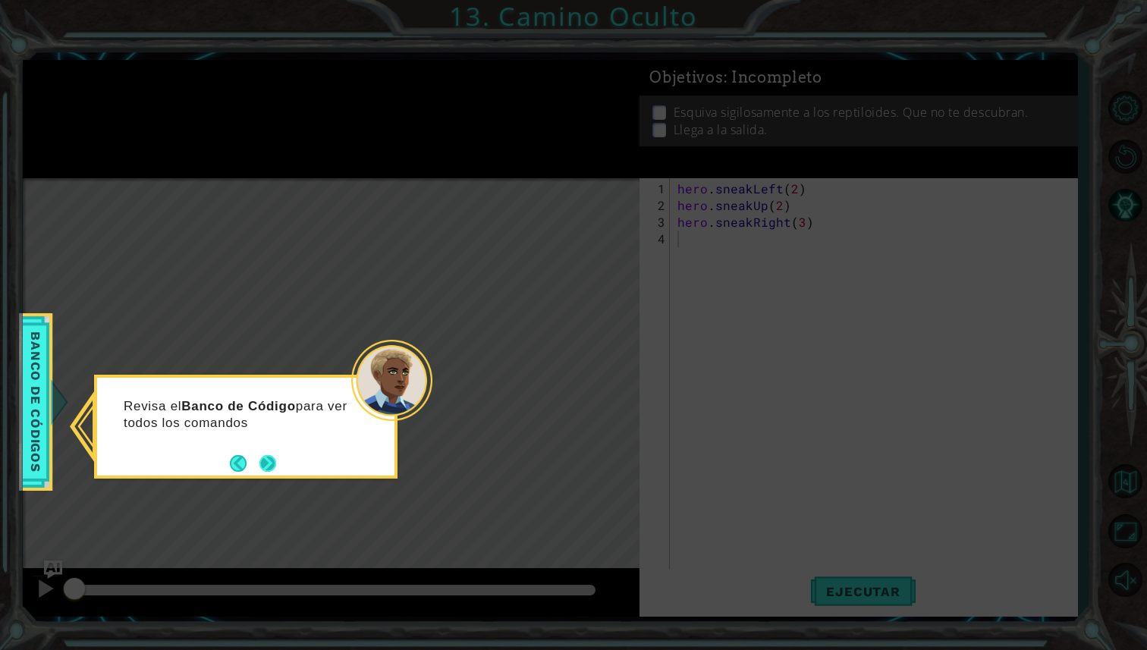
click at [272, 455] on button "Next" at bounding box center [267, 463] width 17 height 17
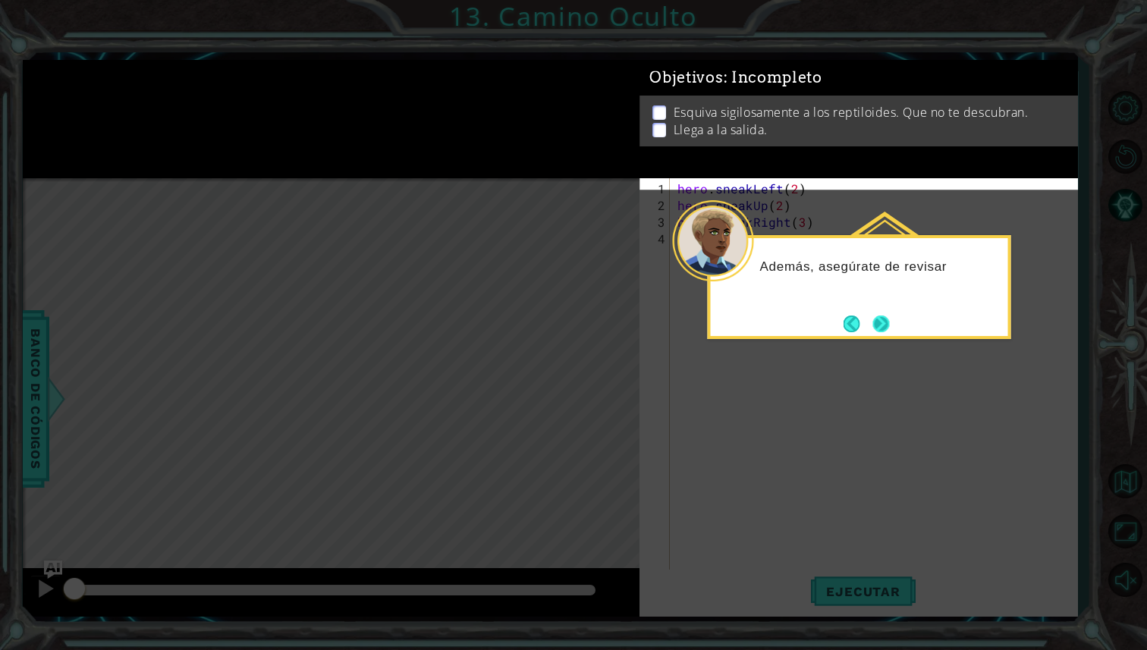
click at [880, 326] on button "Next" at bounding box center [881, 324] width 17 height 17
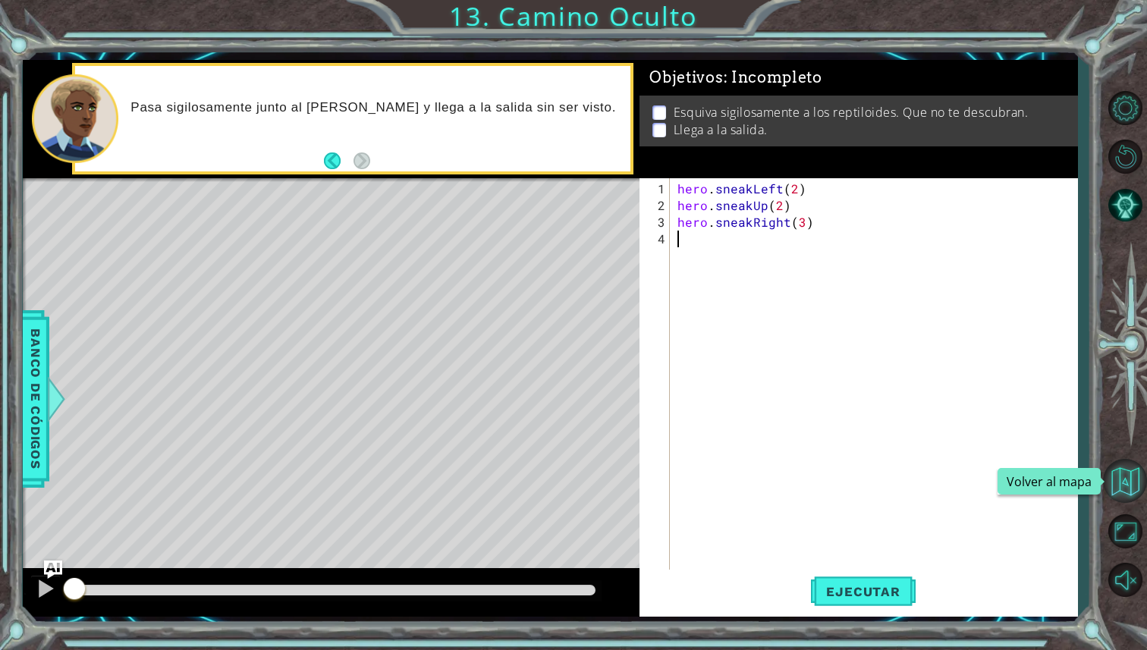
click at [1125, 488] on button "Volver al mapa" at bounding box center [1125, 481] width 44 height 44
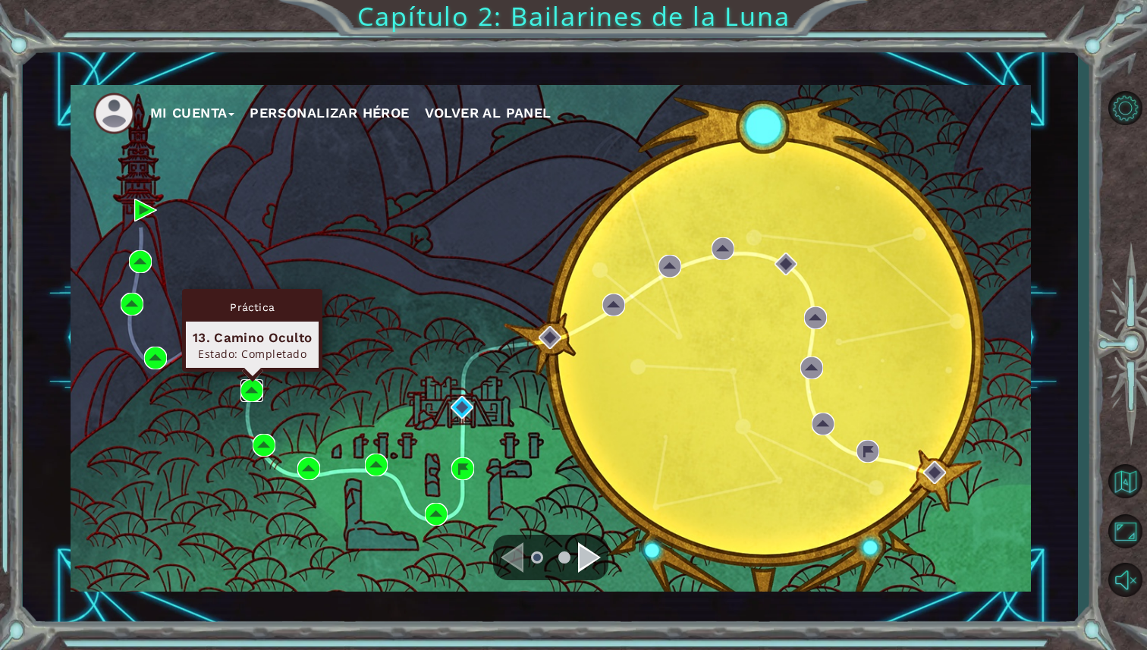
click at [250, 400] on img at bounding box center [251, 390] width 23 height 23
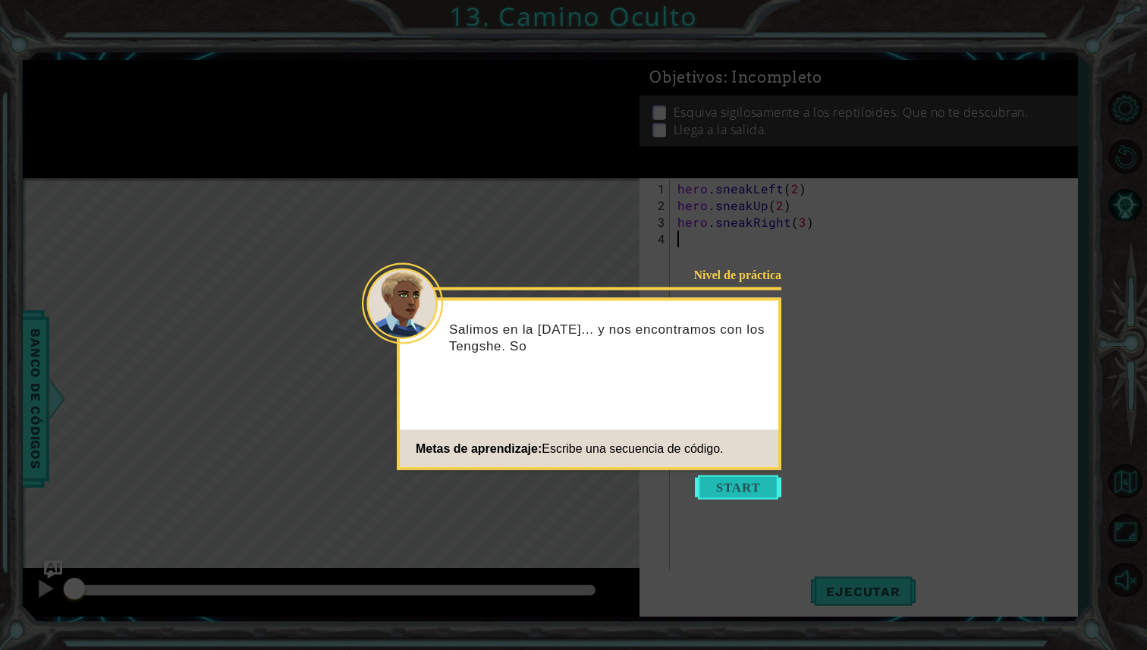
click at [760, 480] on button "Start" at bounding box center [738, 488] width 86 height 24
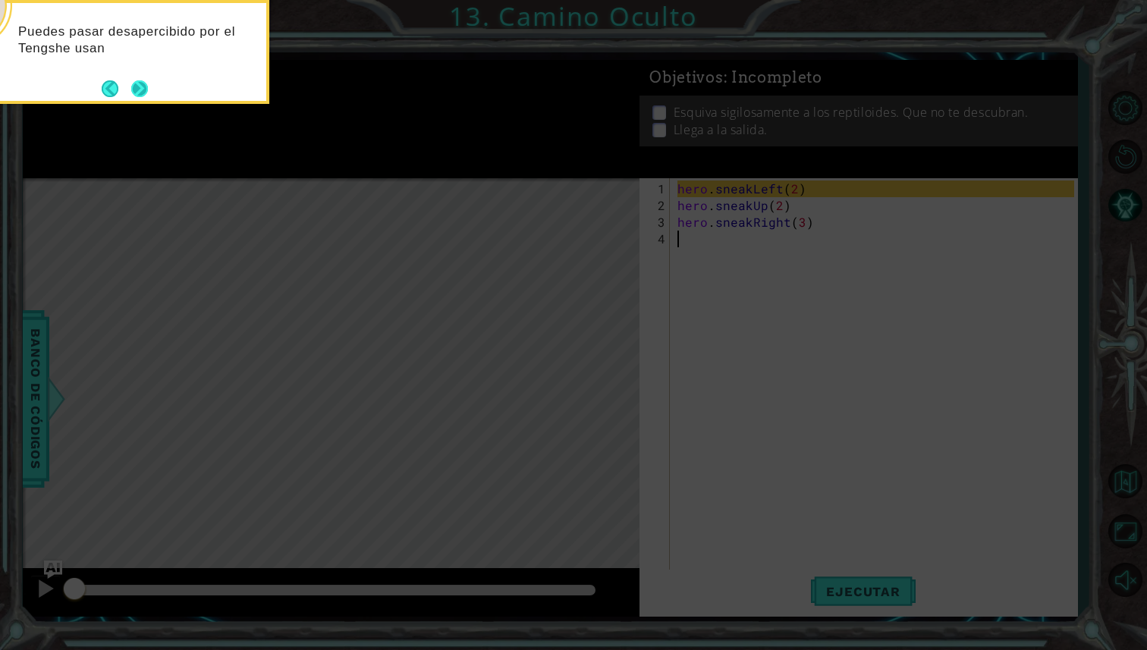
click at [149, 88] on div "Puedes pasar desapercibido por el Tengshe usan" at bounding box center [117, 52] width 303 height 104
click at [133, 93] on button "Next" at bounding box center [139, 88] width 17 height 17
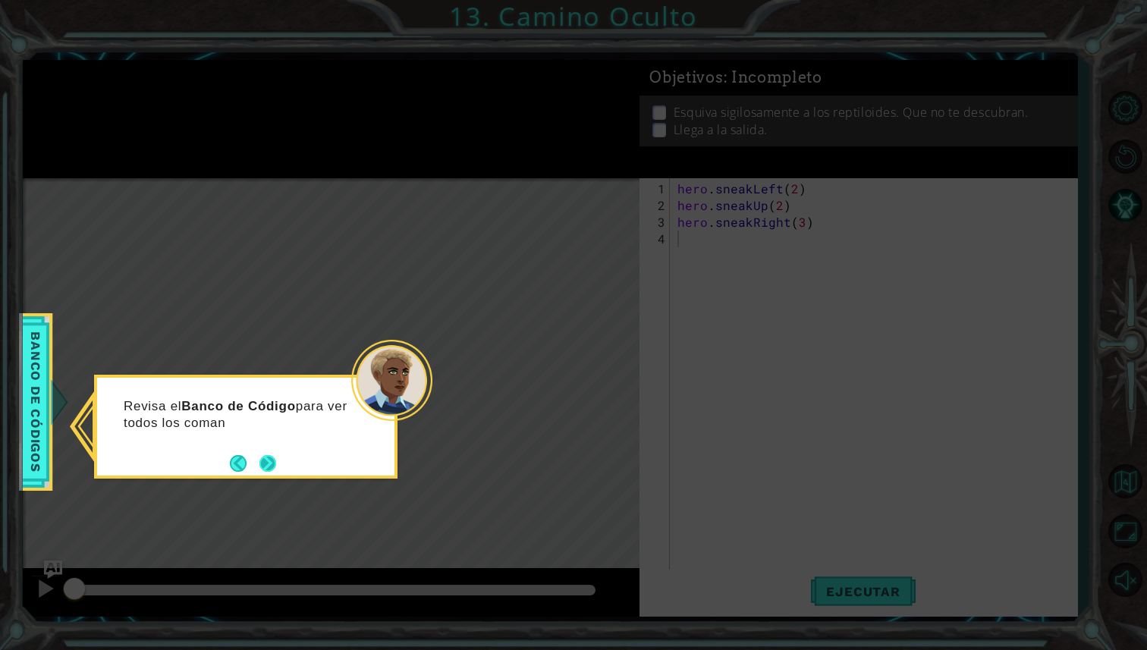
click at [259, 460] on button "Next" at bounding box center [267, 463] width 17 height 17
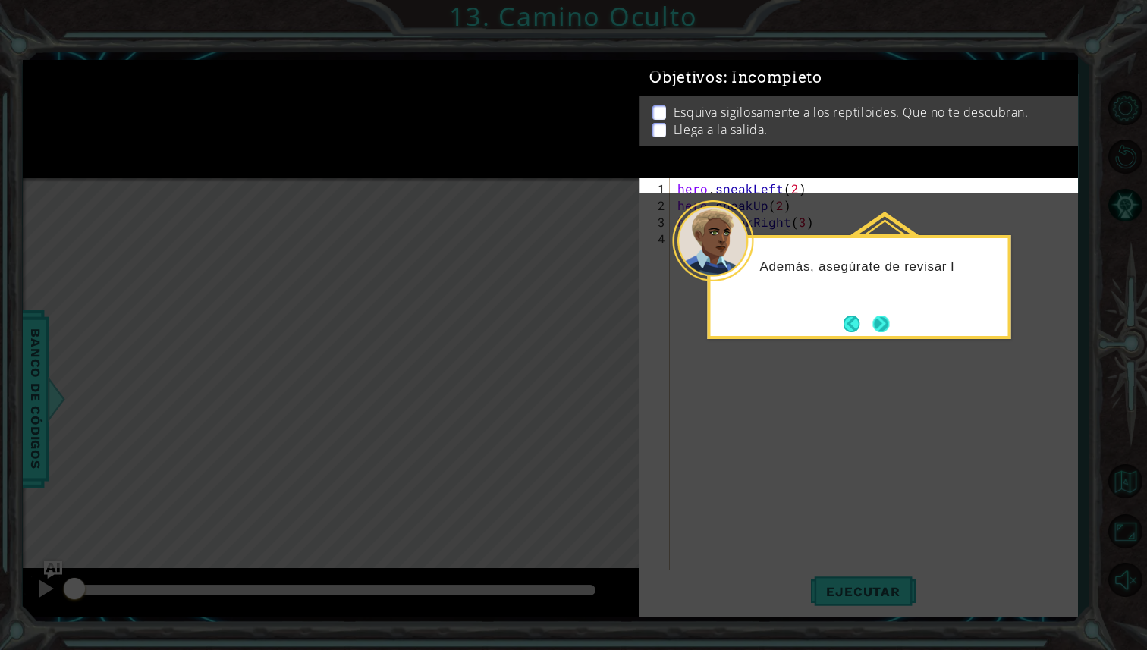
click at [883, 316] on button "Next" at bounding box center [881, 324] width 17 height 17
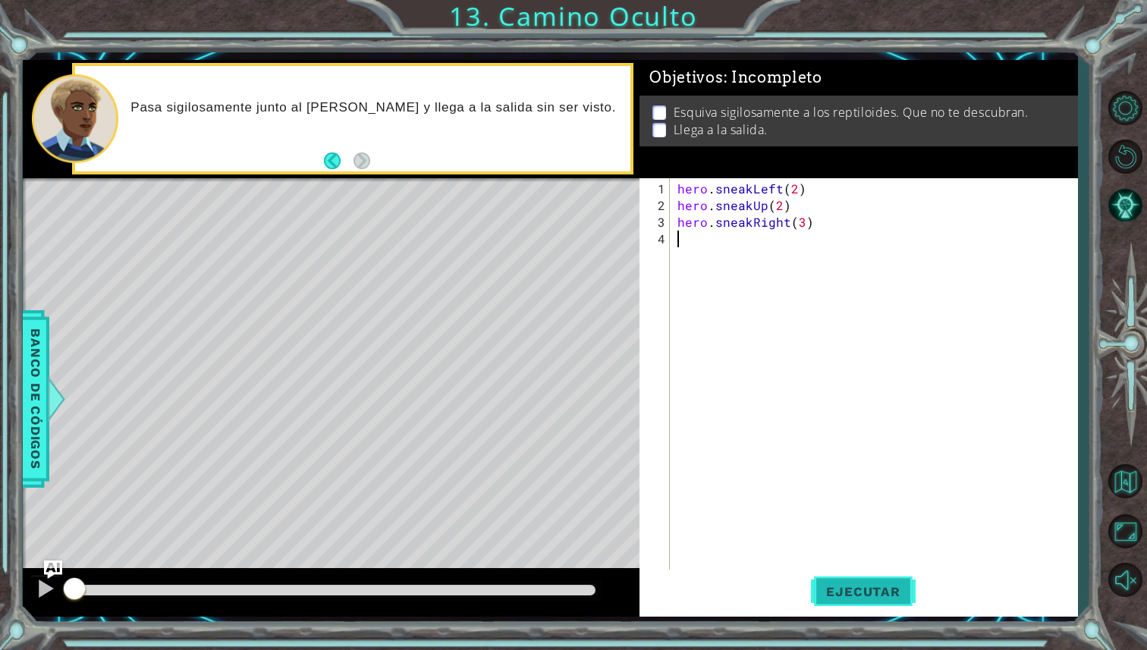
click at [865, 612] on button "Ejecutar" at bounding box center [863, 592] width 104 height 44
click at [868, 597] on span "Ejecutar" at bounding box center [863, 591] width 104 height 15
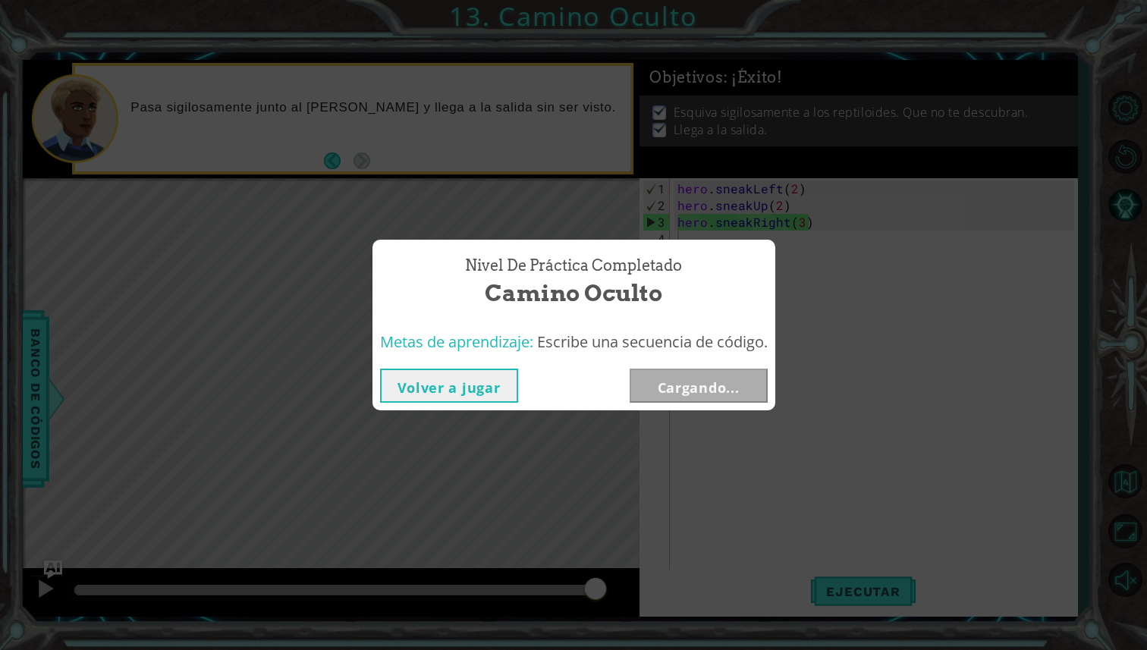
drag, startPoint x: 475, startPoint y: 592, endPoint x: 636, endPoint y: 592, distance: 160.8
click at [636, 592] on body "1 ההההההההההההההההההההההההההההההההההההההההההההההההההההההההההההההההההההההההההההה…" at bounding box center [573, 325] width 1147 height 650
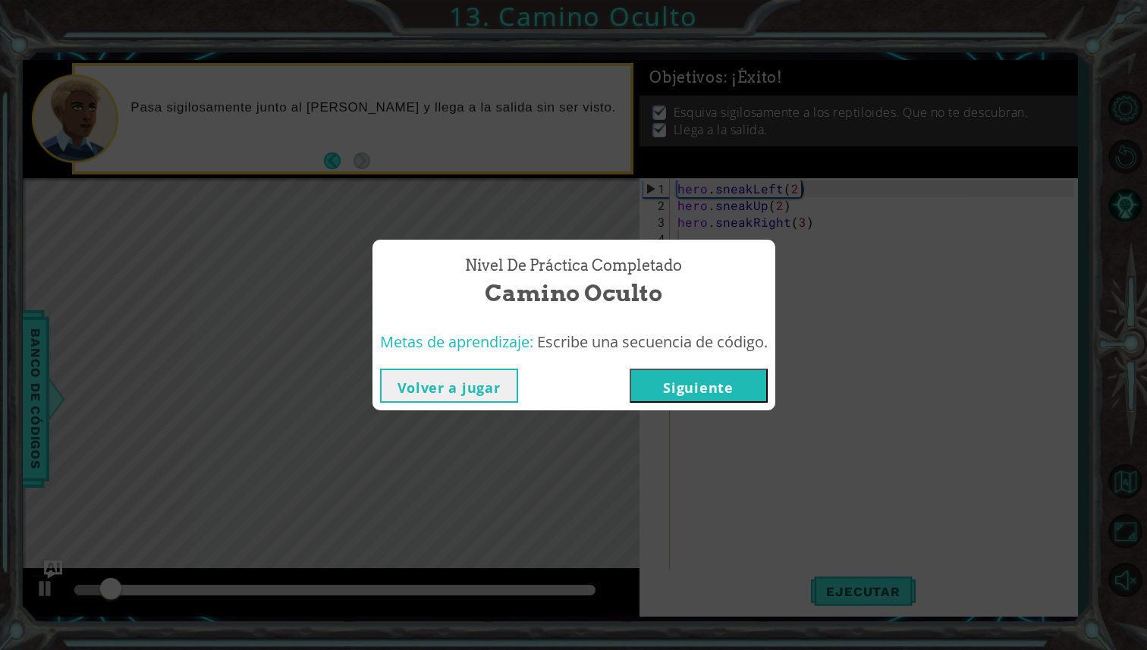
click at [724, 396] on button "Siguiente" at bounding box center [699, 386] width 138 height 34
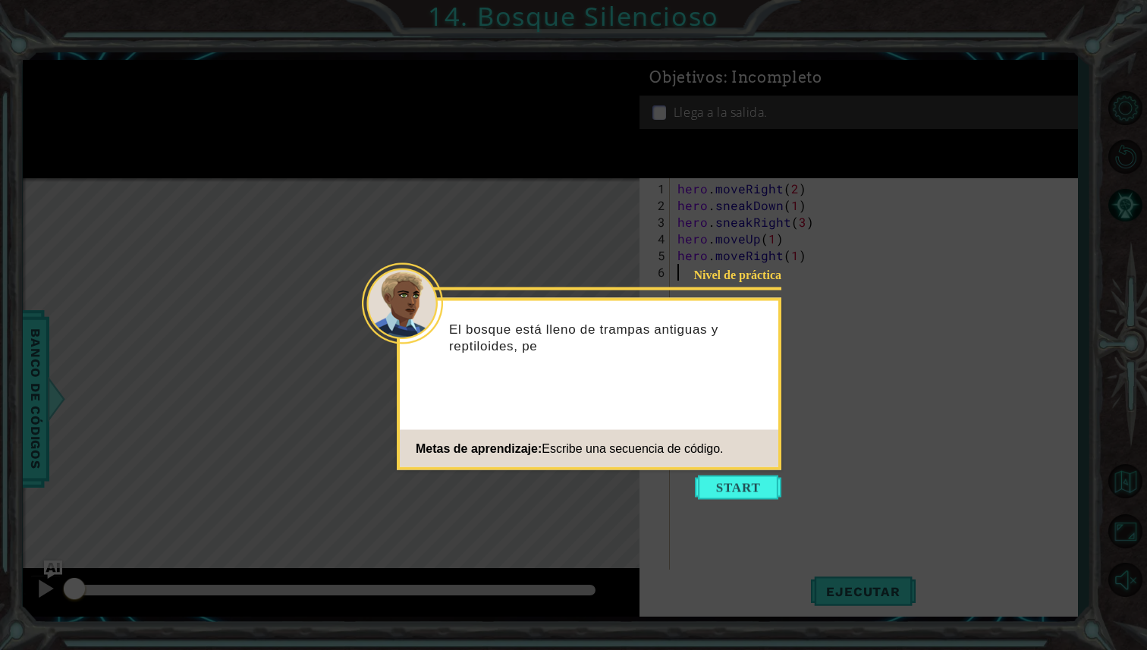
click at [763, 502] on icon at bounding box center [573, 325] width 1147 height 650
click at [766, 490] on button "Start" at bounding box center [738, 488] width 86 height 24
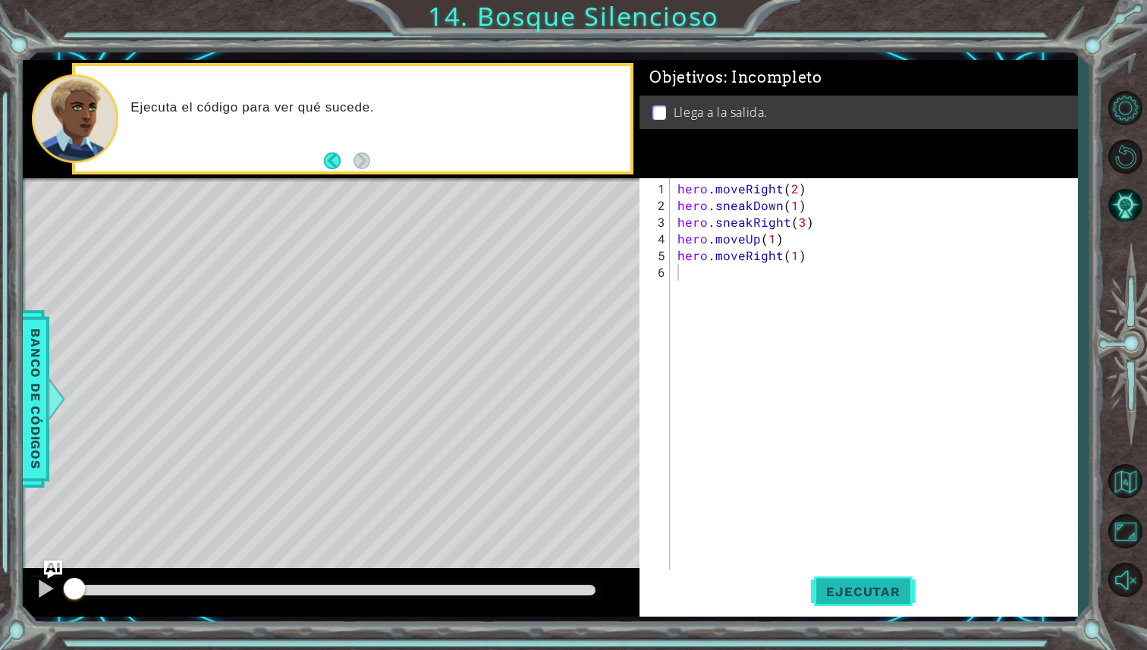
click at [881, 580] on button "Ejecutar" at bounding box center [863, 592] width 104 height 44
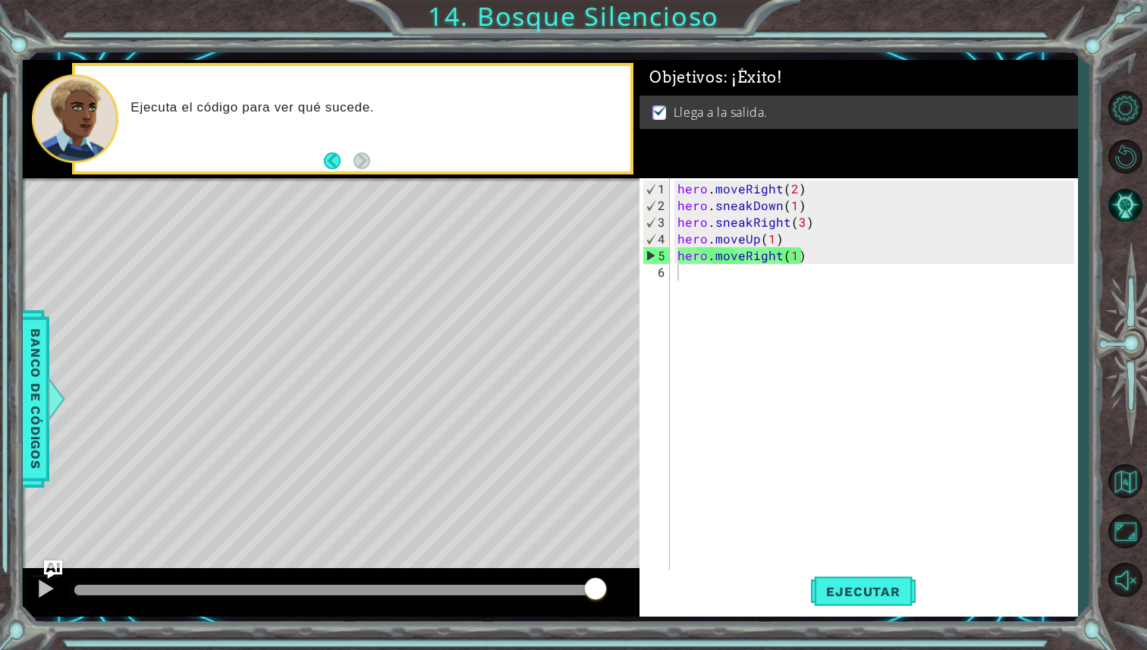
drag, startPoint x: 270, startPoint y: 591, endPoint x: 747, endPoint y: 614, distance: 477.7
click at [746, 613] on body "1 ההההההההההההההההההההההההההההההההההההההההההההההההההההההההההההההההההההההההההההה…" at bounding box center [573, 325] width 1147 height 650
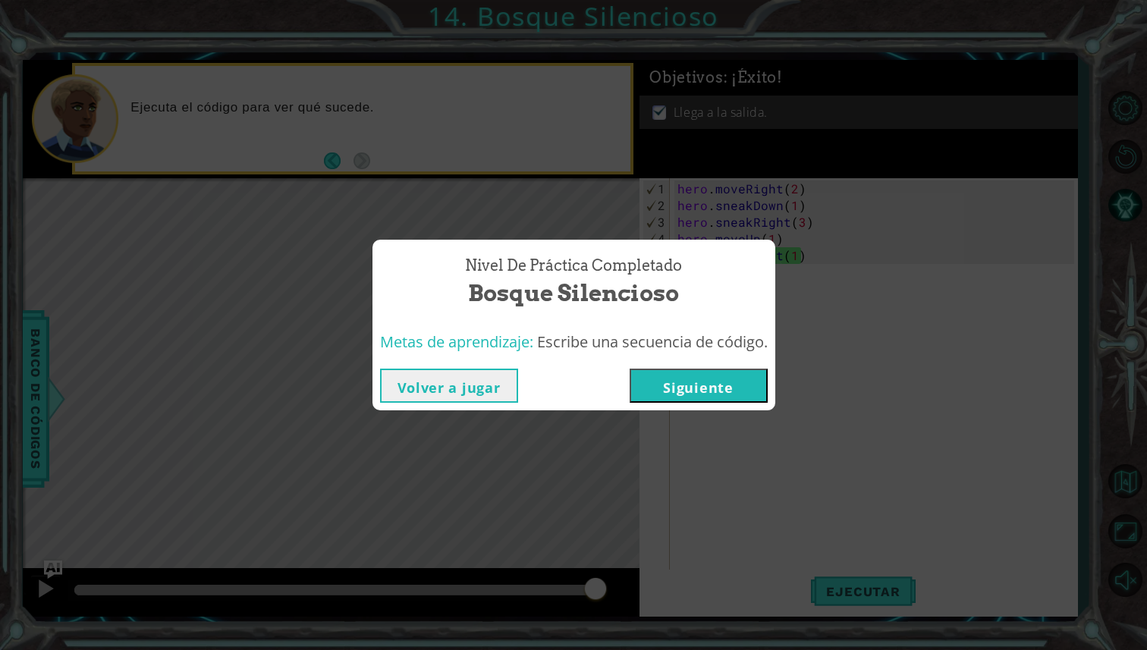
click at [697, 365] on div "Volver a jugar [GEOGRAPHIC_DATA]" at bounding box center [573, 385] width 403 height 49
click at [720, 385] on button "Siguiente" at bounding box center [699, 386] width 138 height 34
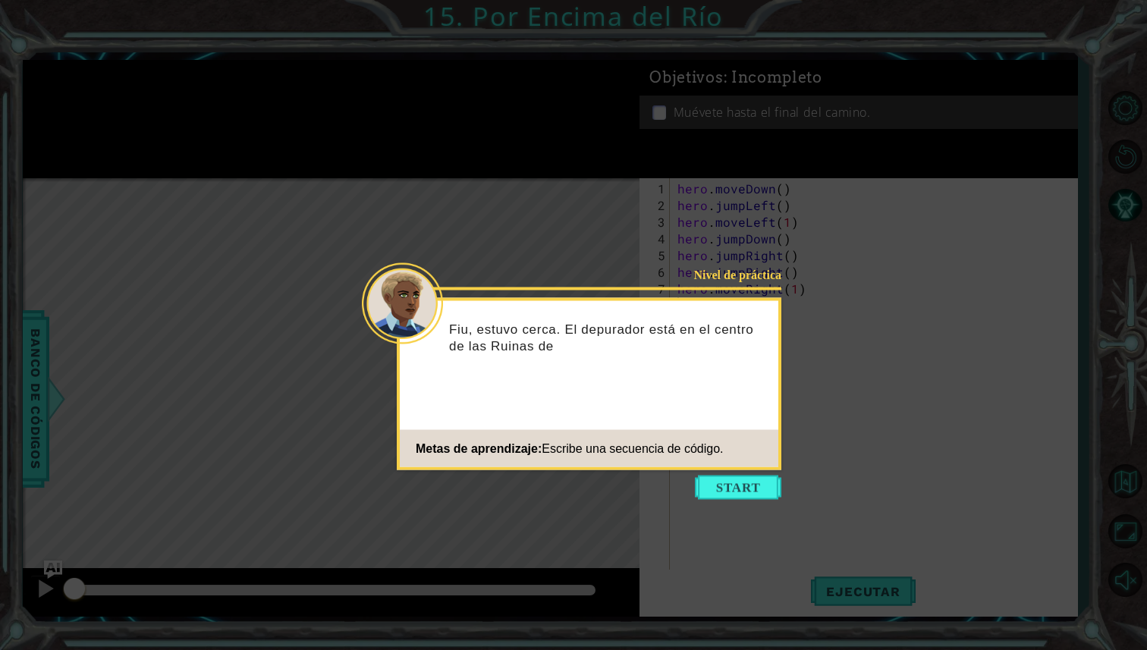
click at [818, 159] on icon at bounding box center [573, 325] width 1147 height 650
click at [753, 486] on button "Start" at bounding box center [738, 488] width 86 height 24
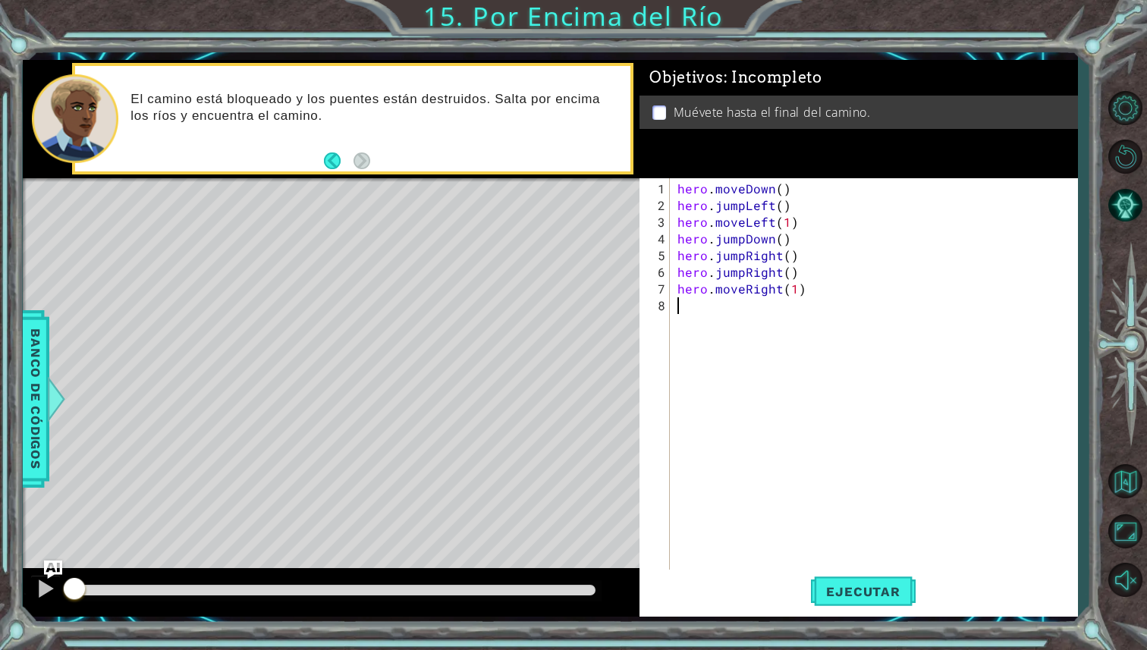
click at [966, 495] on div "hero . moveDown ( ) hero . jumpLeft ( ) hero . moveLeft ( 1 ) hero . jumpDown (…" at bounding box center [877, 398] width 407 height 434
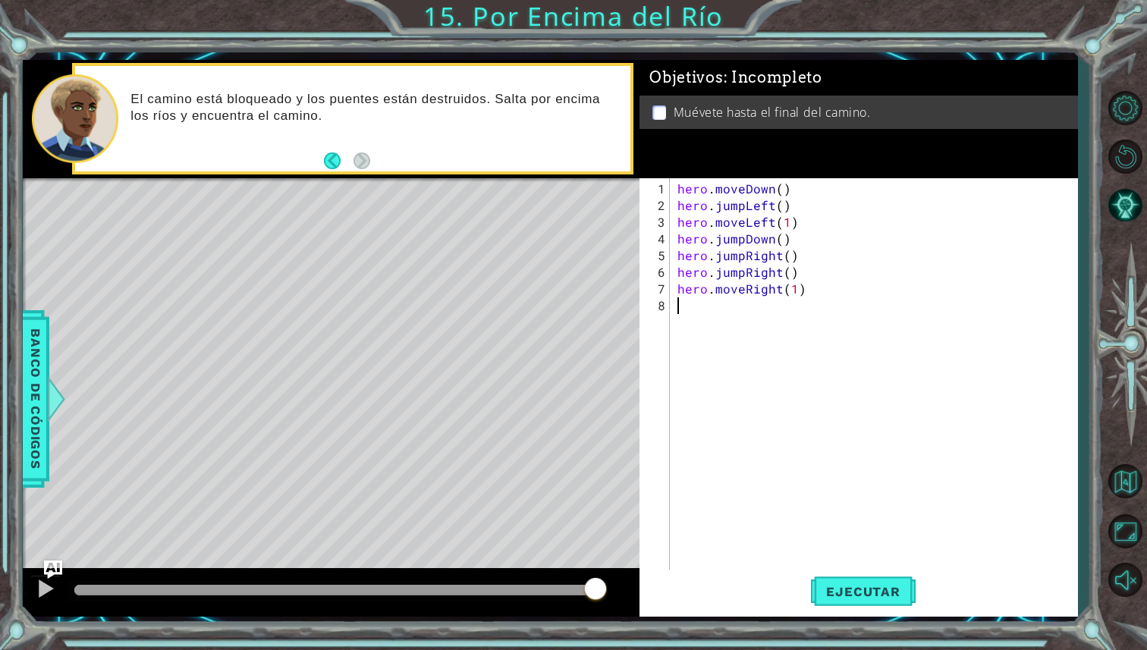
drag, startPoint x: 526, startPoint y: 594, endPoint x: 655, endPoint y: 602, distance: 129.2
click at [655, 602] on div "1 ההההההההההההההההההההההההההההההההההההההההההההההההההההההההההההההההההההההההההההה…" at bounding box center [550, 338] width 1055 height 557
click at [865, 599] on button "Ejecutar" at bounding box center [863, 592] width 104 height 44
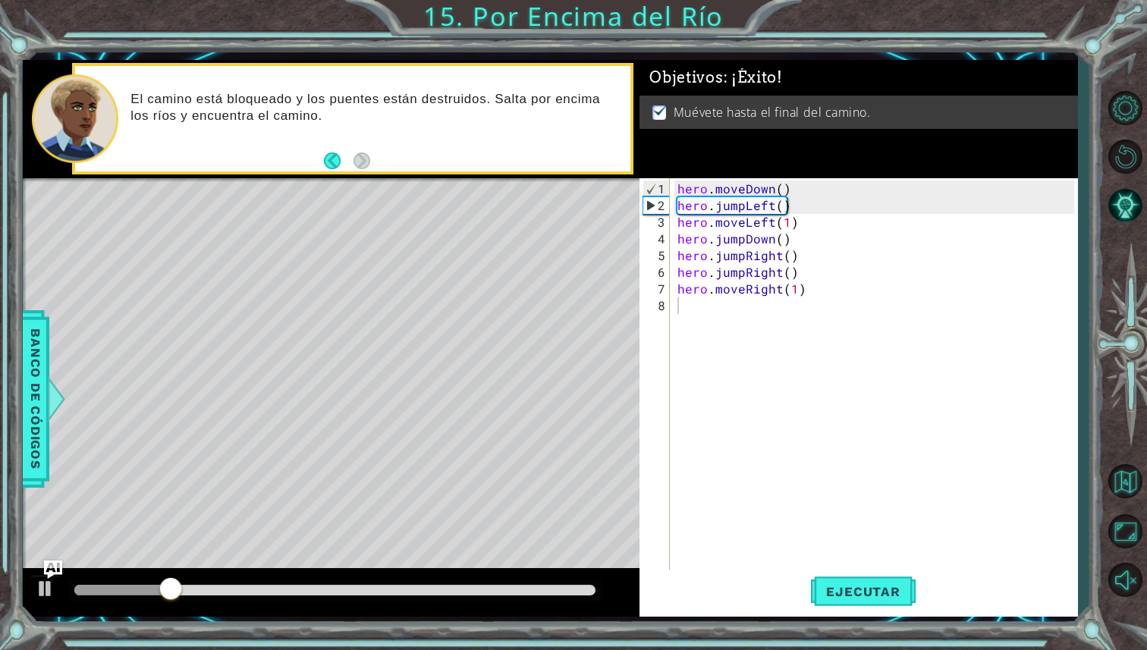
drag, startPoint x: 529, startPoint y: 596, endPoint x: 581, endPoint y: 589, distance: 52.0
click at [581, 589] on div at bounding box center [334, 590] width 533 height 21
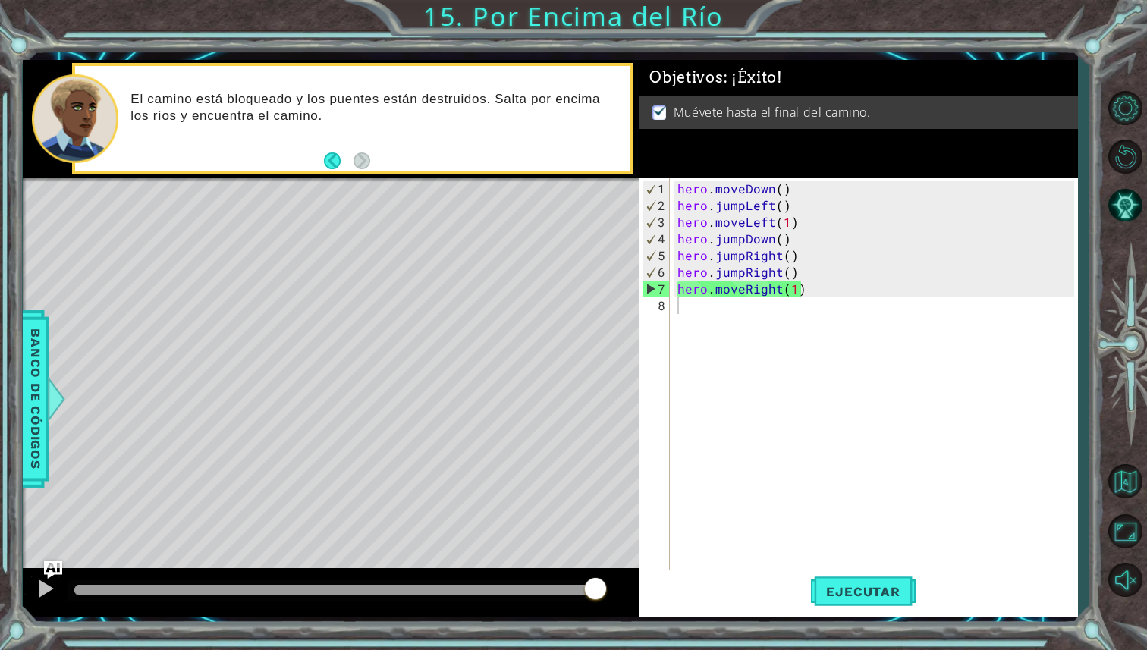
drag, startPoint x: 513, startPoint y: 589, endPoint x: 757, endPoint y: 602, distance: 244.6
click at [756, 601] on body "1 ההההההההההההההההההההההההההההההההההההההההההההההההההההההההההההההההההההההההההההה…" at bounding box center [573, 325] width 1147 height 650
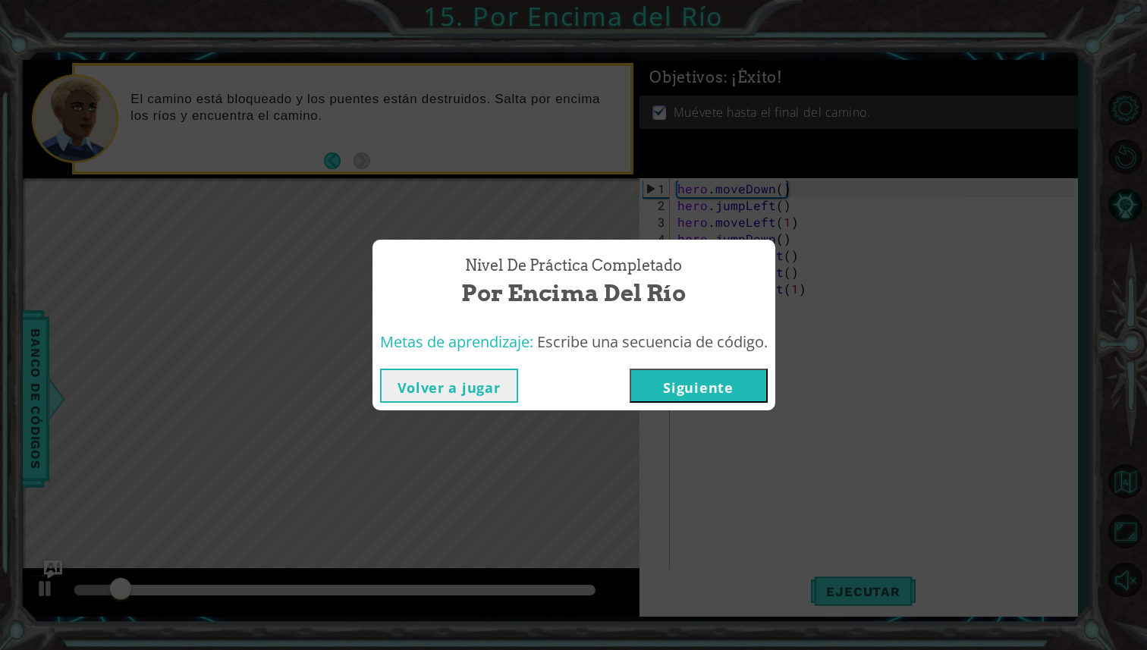
click at [728, 377] on button "Siguiente" at bounding box center [699, 386] width 138 height 34
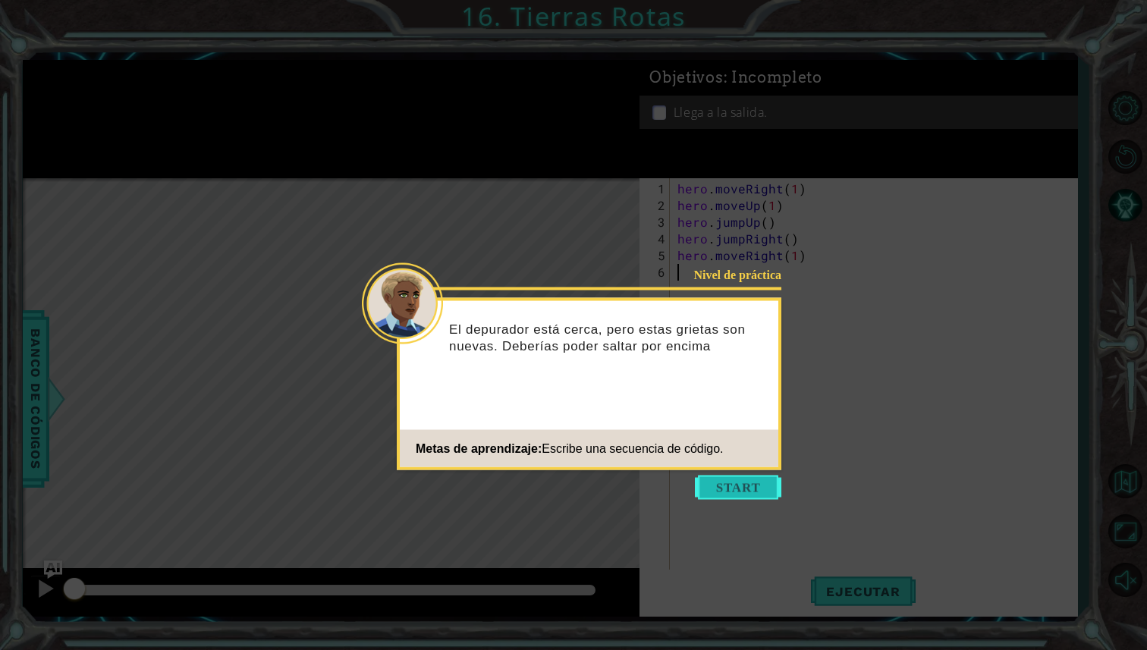
click at [755, 491] on button "Start" at bounding box center [738, 488] width 86 height 24
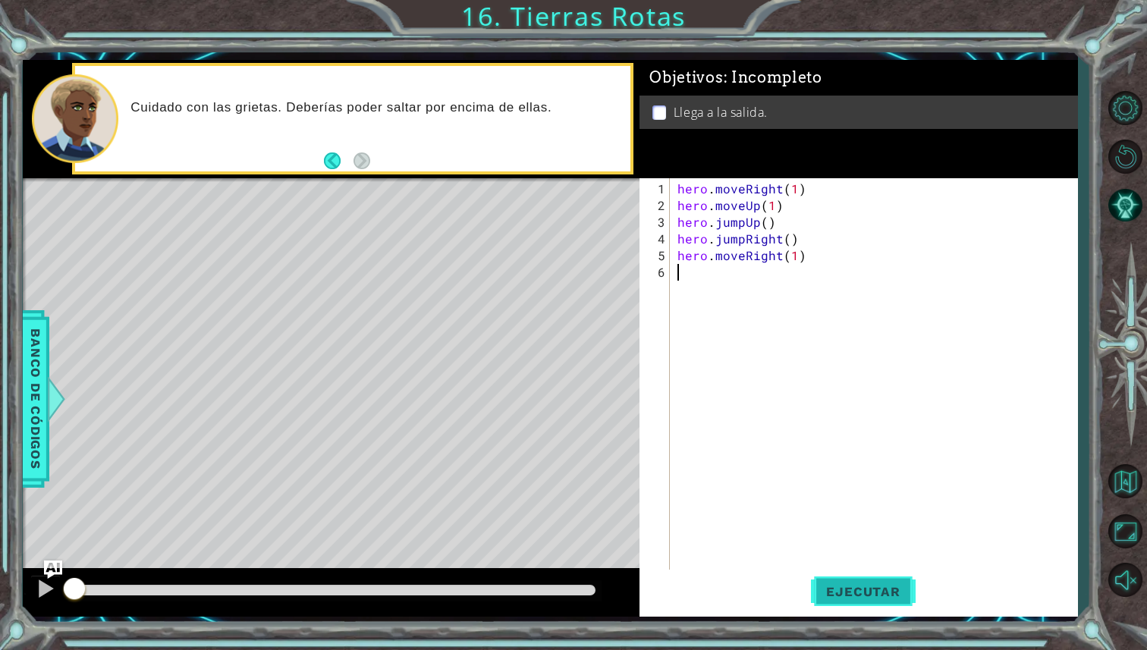
click at [867, 577] on button "Ejecutar" at bounding box center [863, 592] width 104 height 44
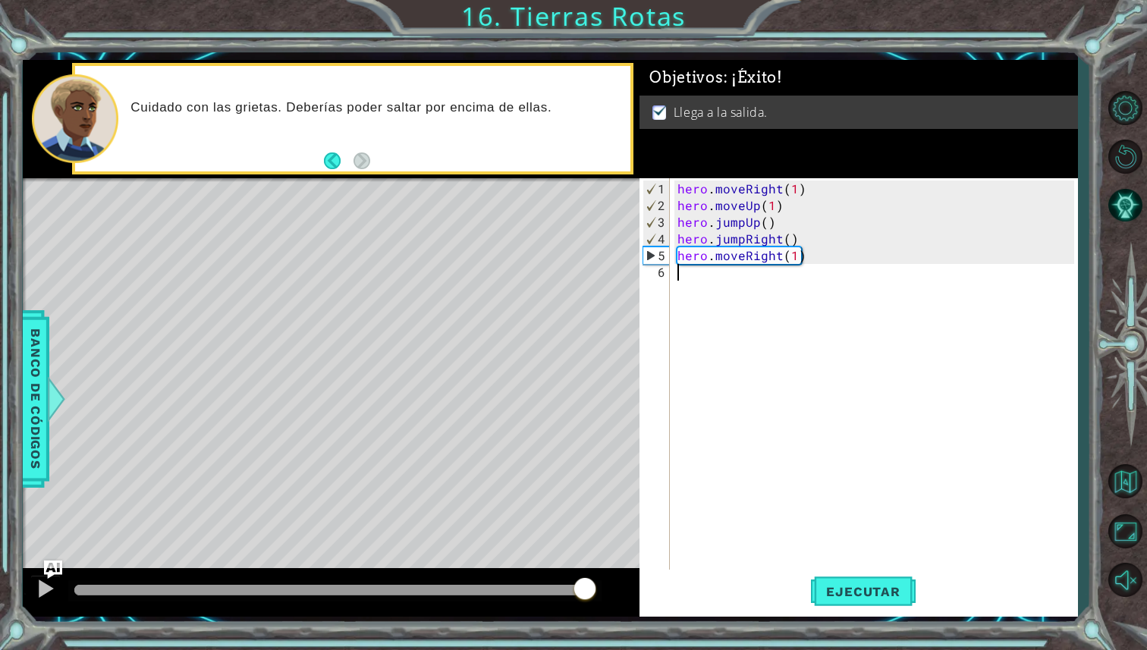
click at [616, 579] on body "1 ההההההההההההההההההההההההההההההההההההההההההההההההההההההההההההההההההההההההההההה…" at bounding box center [573, 325] width 1147 height 650
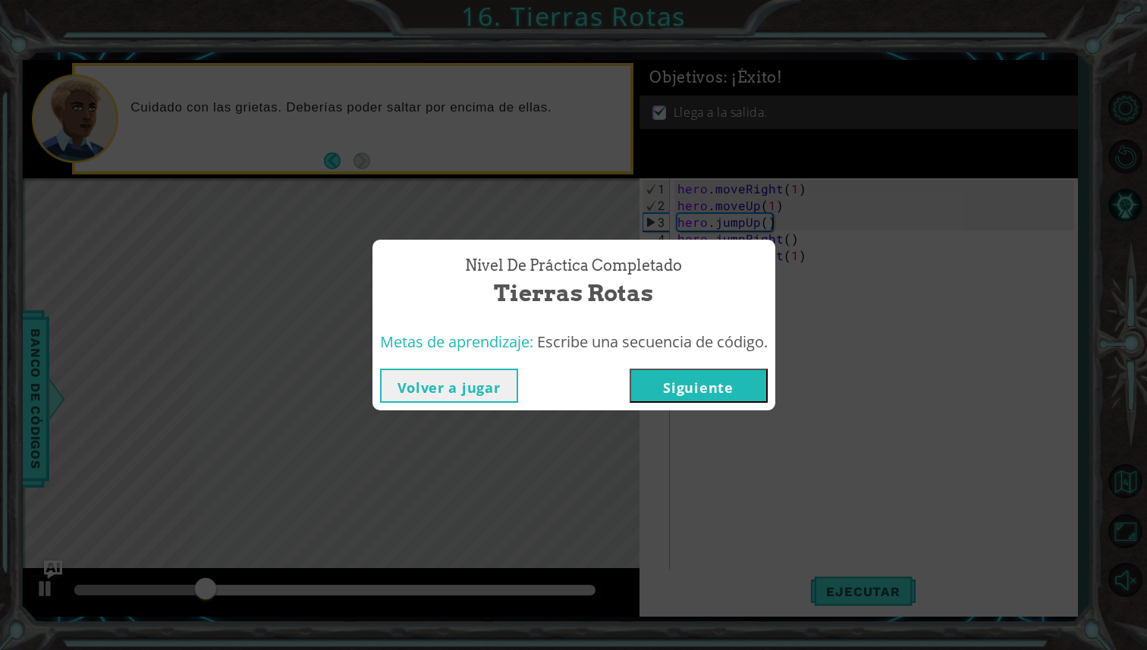
click at [724, 389] on button "Siguiente" at bounding box center [699, 386] width 138 height 34
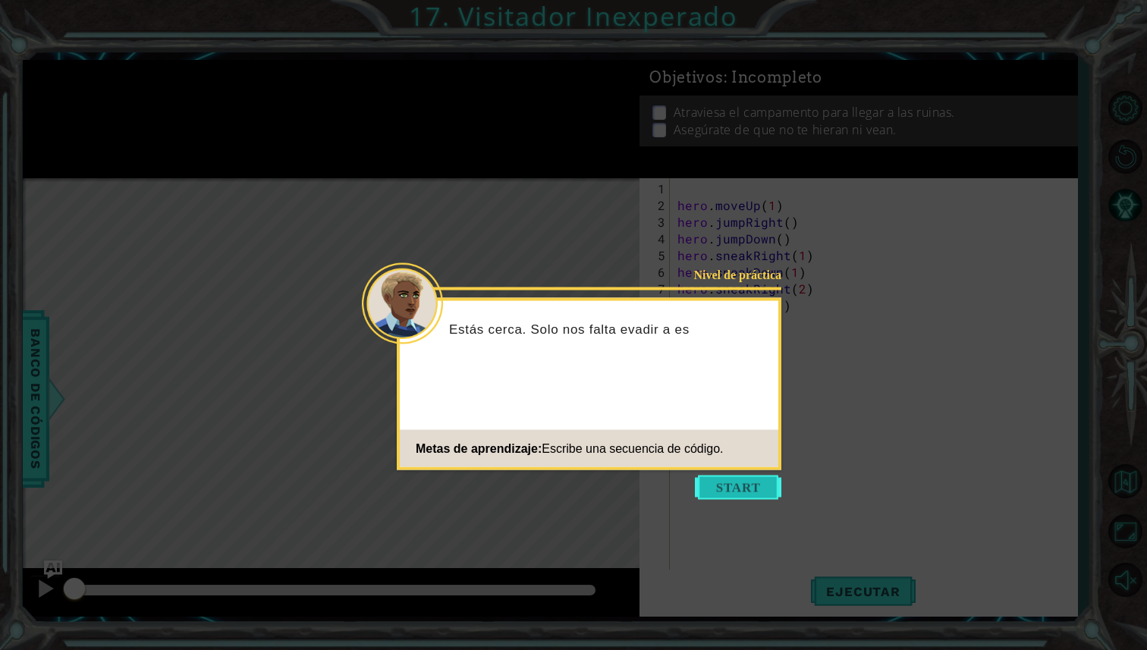
click at [741, 479] on button "Start" at bounding box center [738, 488] width 86 height 24
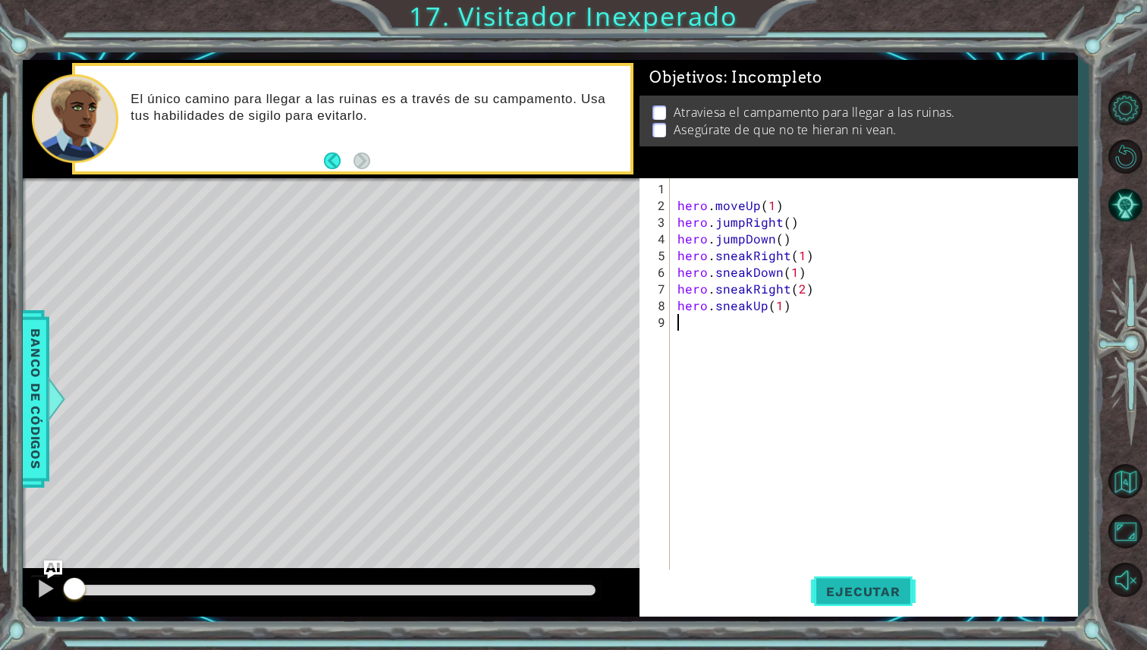
click at [878, 600] on button "Ejecutar" at bounding box center [863, 592] width 104 height 44
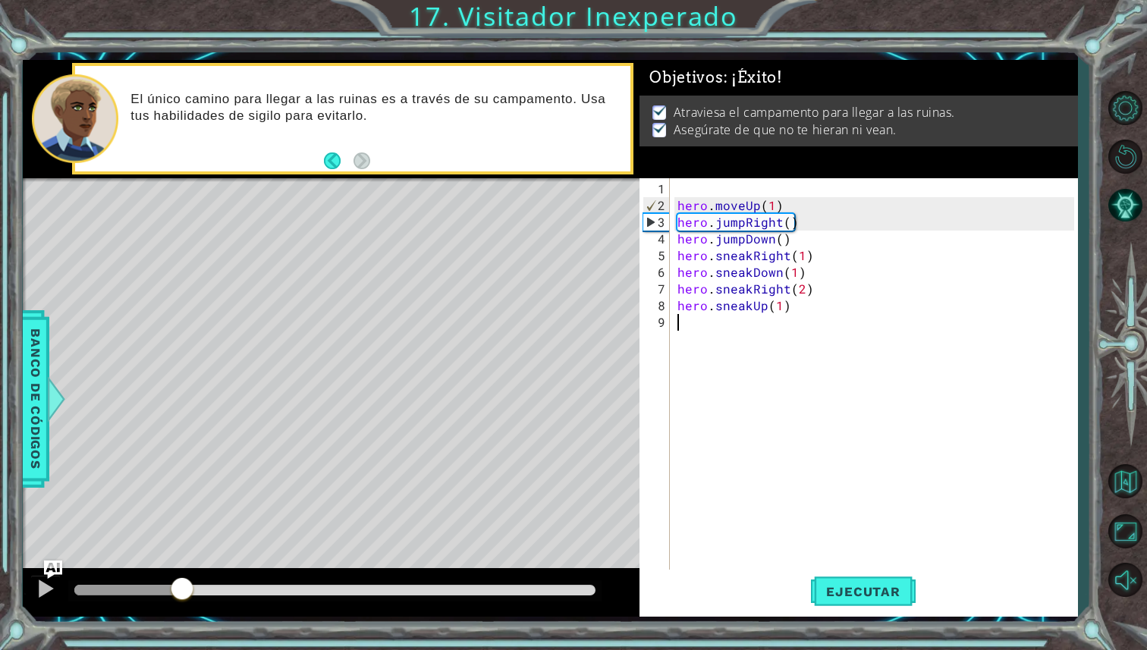
drag, startPoint x: 104, startPoint y: 586, endPoint x: 419, endPoint y: 578, distance: 314.9
click at [181, 585] on div at bounding box center [127, 590] width 107 height 11
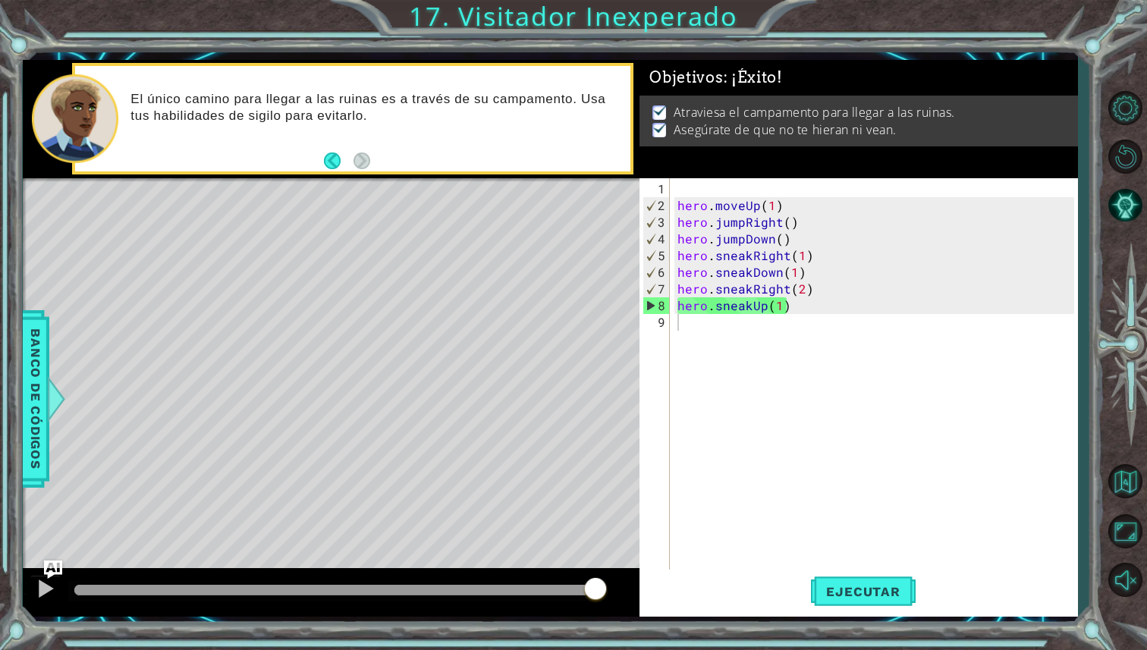
drag, startPoint x: 419, startPoint y: 578, endPoint x: 686, endPoint y: 579, distance: 267.0
click at [686, 579] on body "1 ההההההההההההההההההההההההההההההההההההההההההההההההההההההההההההההההההההההההההההה…" at bounding box center [573, 325] width 1147 height 650
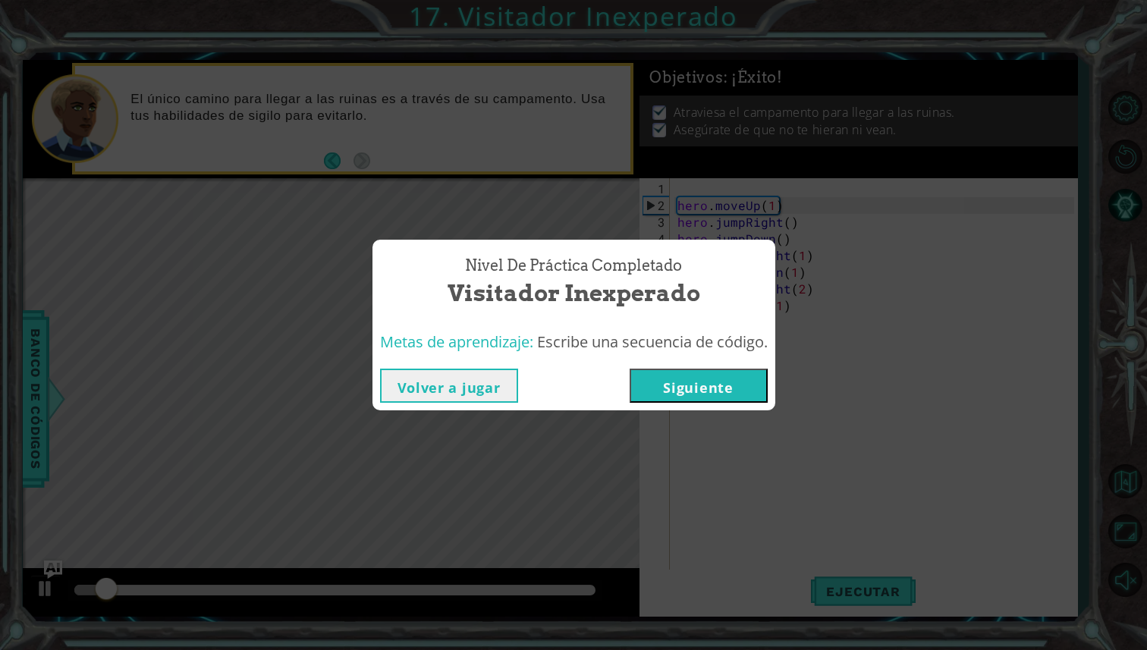
click at [733, 382] on button "Siguiente" at bounding box center [699, 386] width 138 height 34
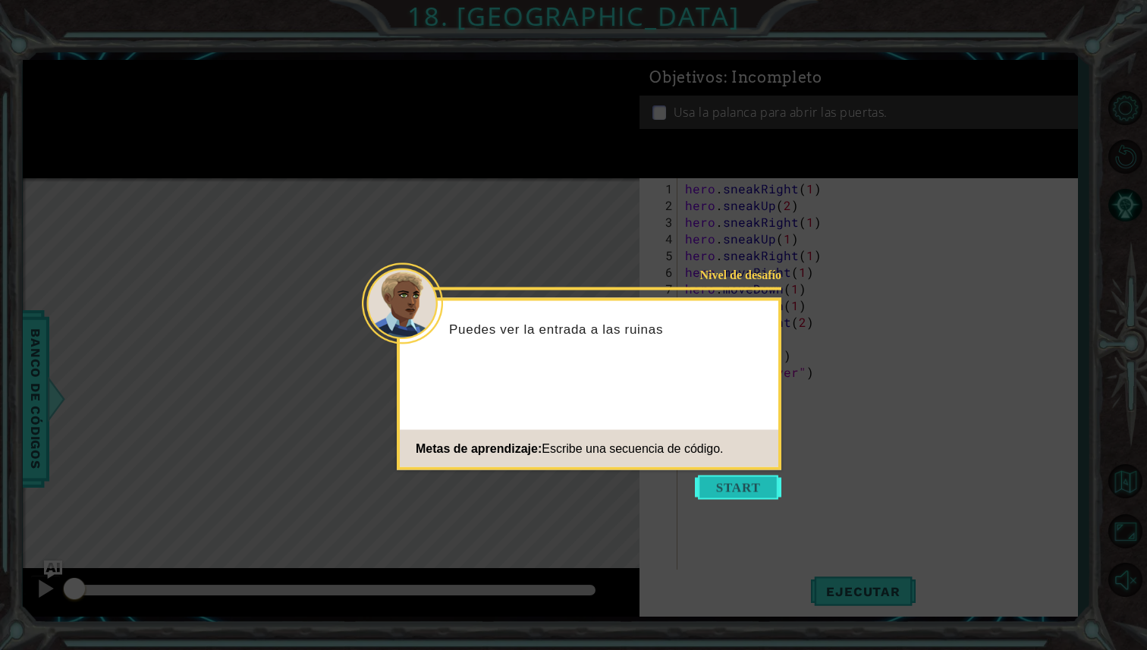
click at [755, 482] on button "Start" at bounding box center [738, 488] width 86 height 24
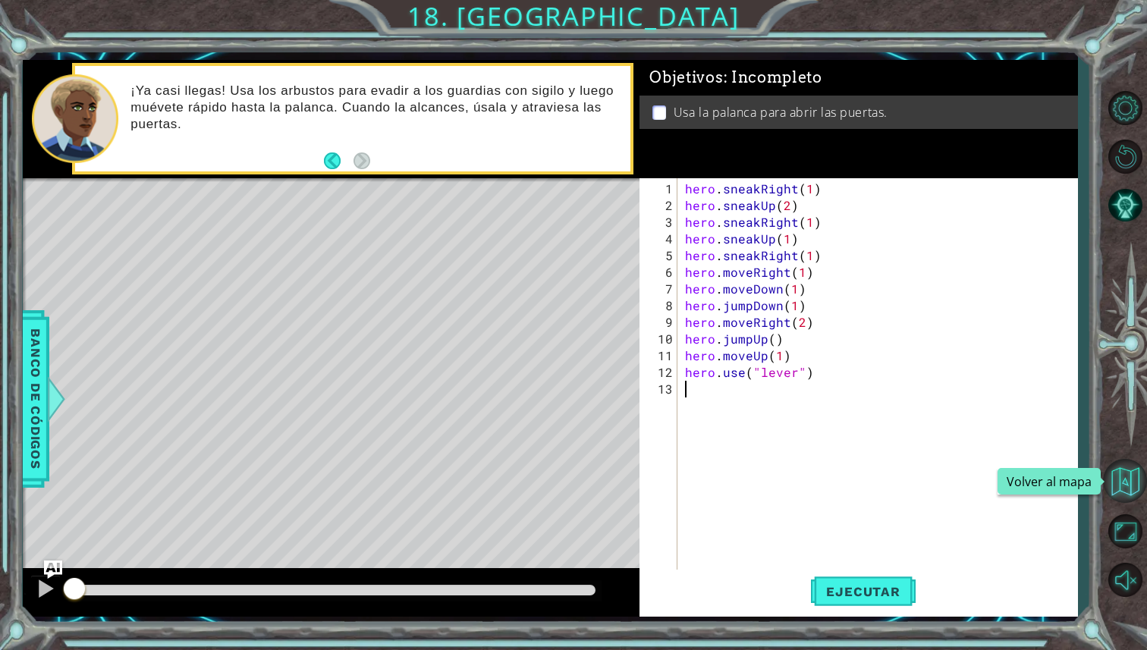
click at [1107, 484] on button "Volver al mapa" at bounding box center [1125, 481] width 44 height 44
